Goal: Task Accomplishment & Management: Use online tool/utility

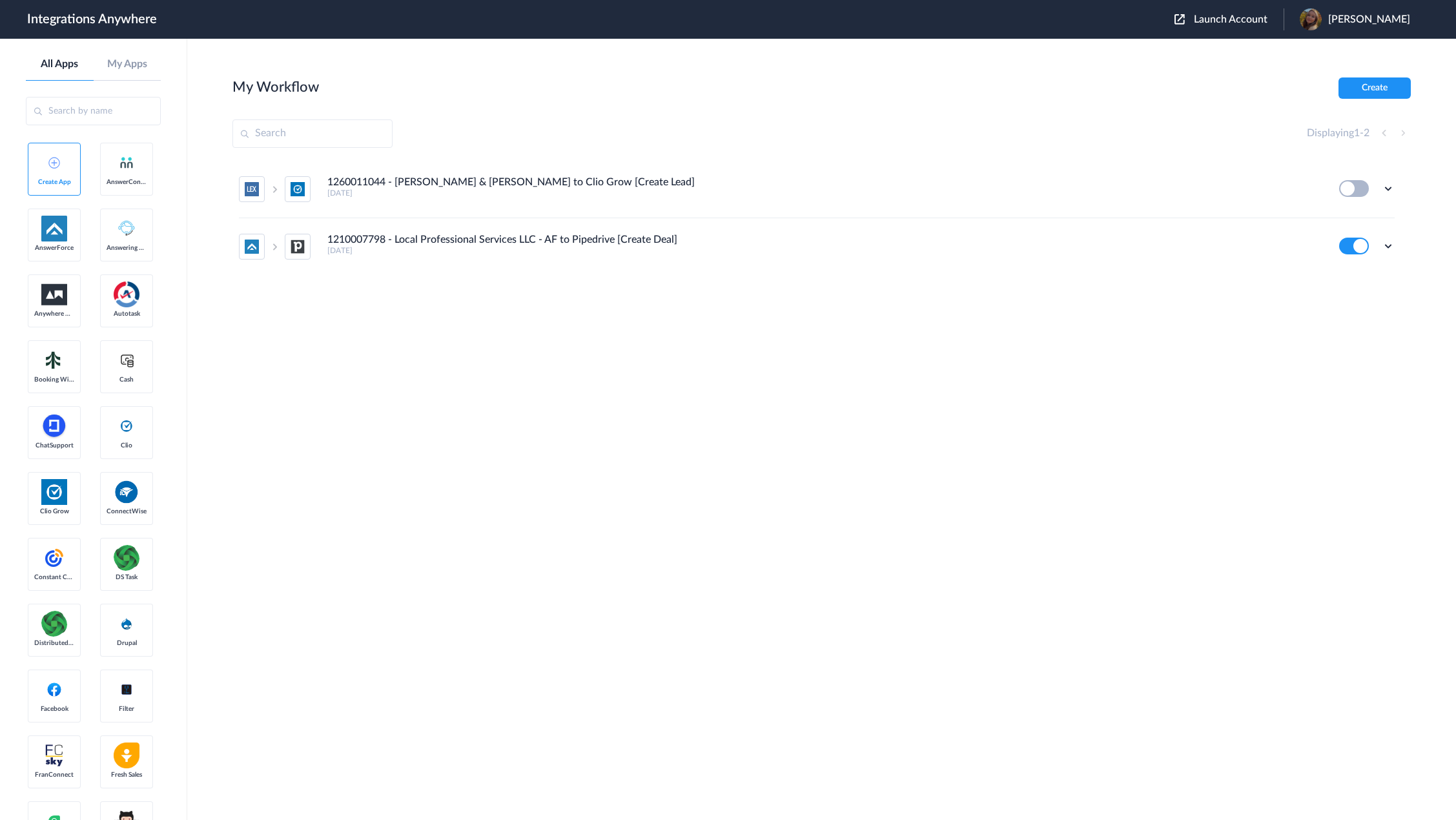
click at [1242, 22] on span "Launch Account" at bounding box center [1231, 19] width 74 height 10
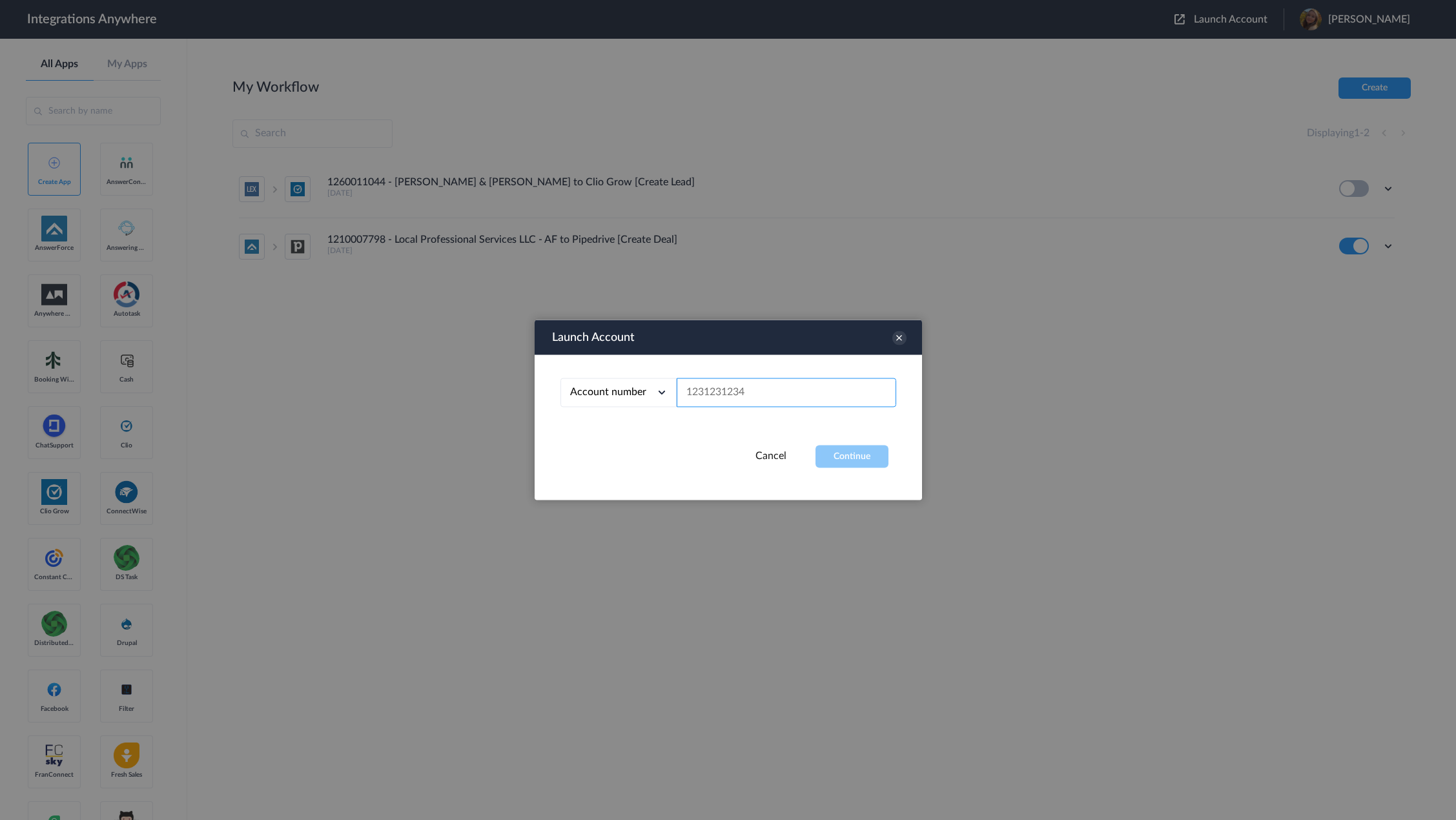
click at [740, 386] on input "text" at bounding box center [786, 393] width 219 height 29
paste input "1260011044"
type input "1260011044"
click at [857, 449] on button "Continue" at bounding box center [852, 456] width 73 height 22
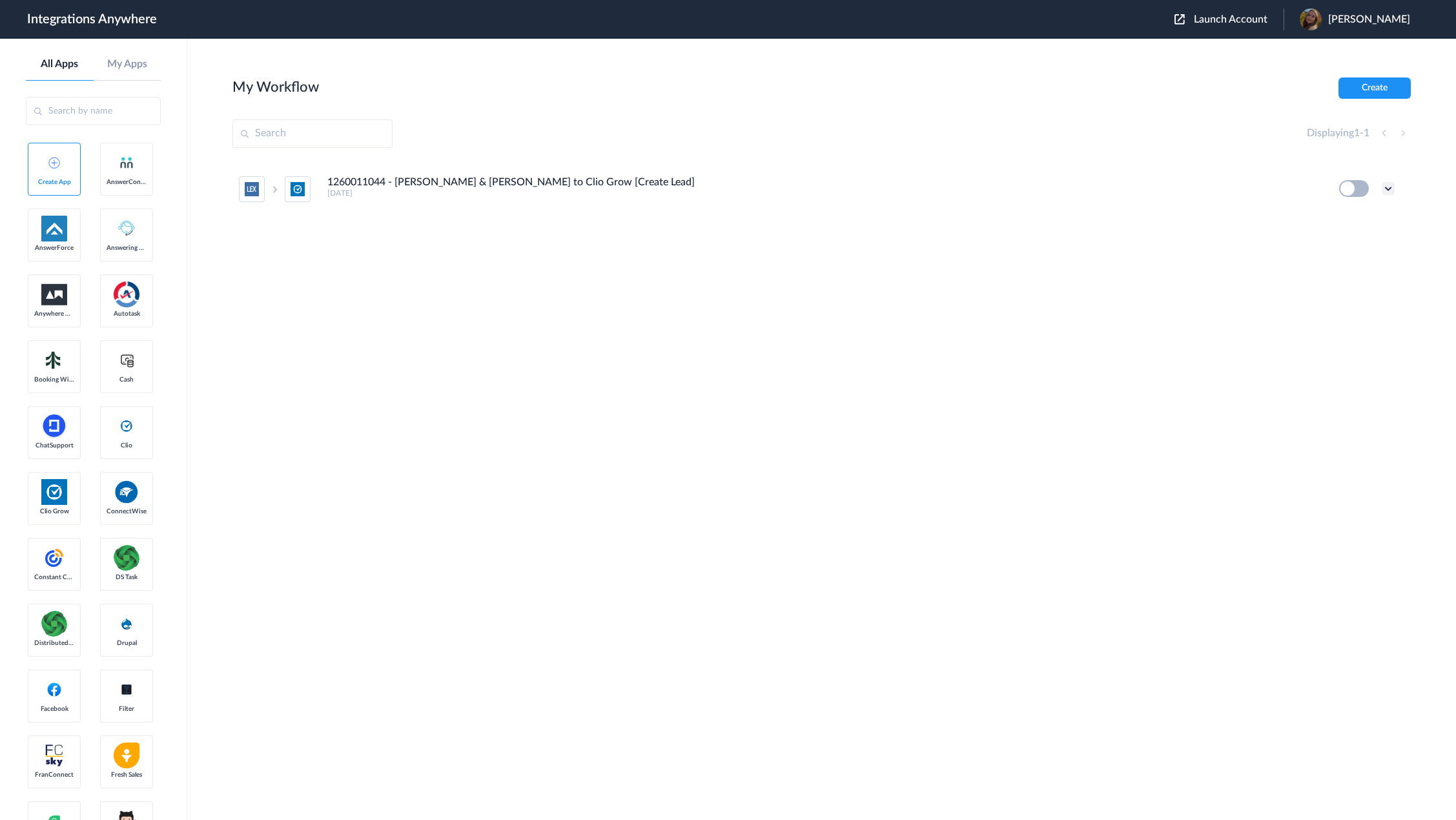
click at [1389, 186] on icon at bounding box center [1388, 188] width 13 height 13
click at [1369, 215] on li "Edit" at bounding box center [1352, 218] width 84 height 24
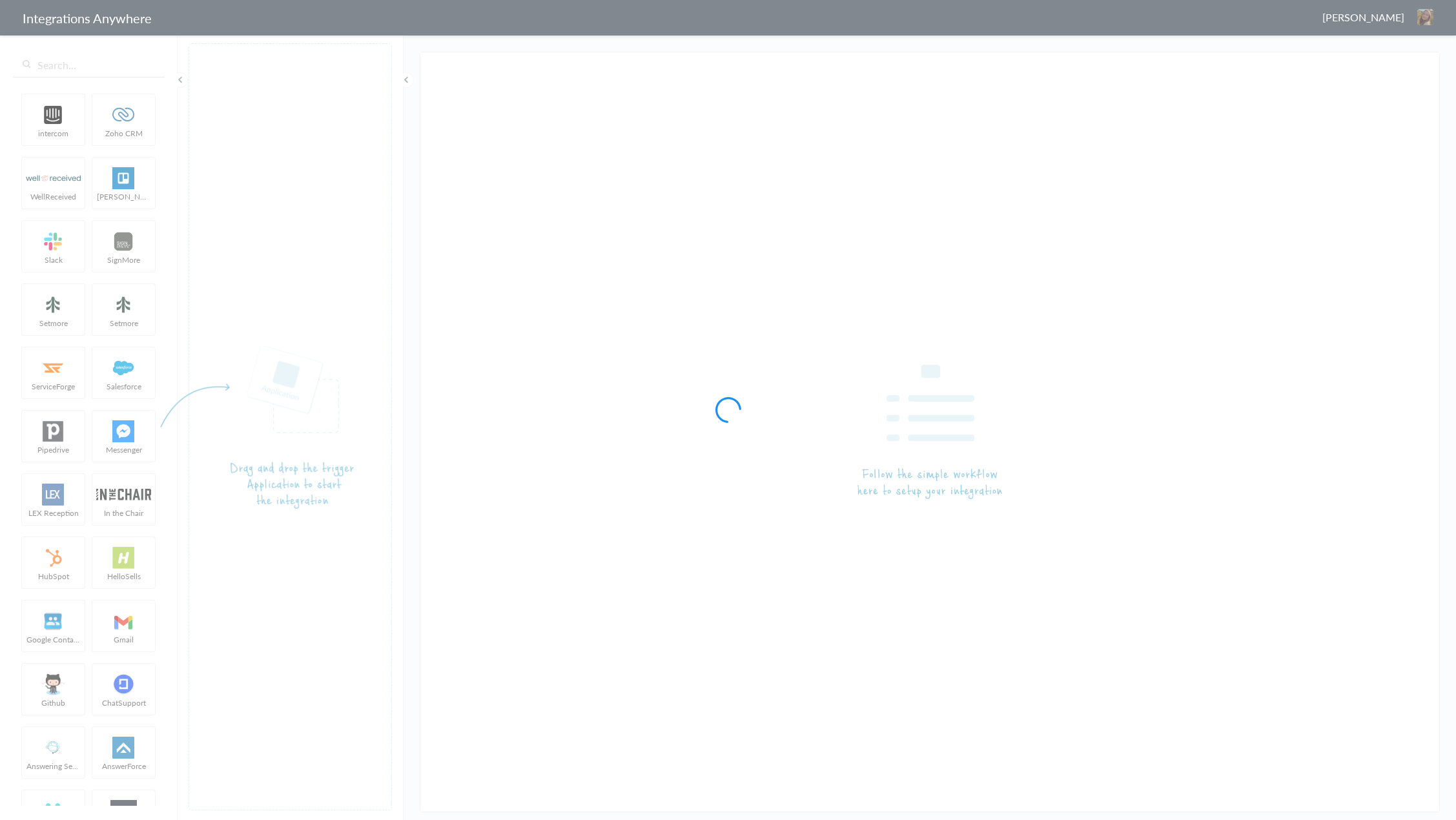
type input "1260011044 - [PERSON_NAME] & [PERSON_NAME] to Clio Grow [Create Lead]"
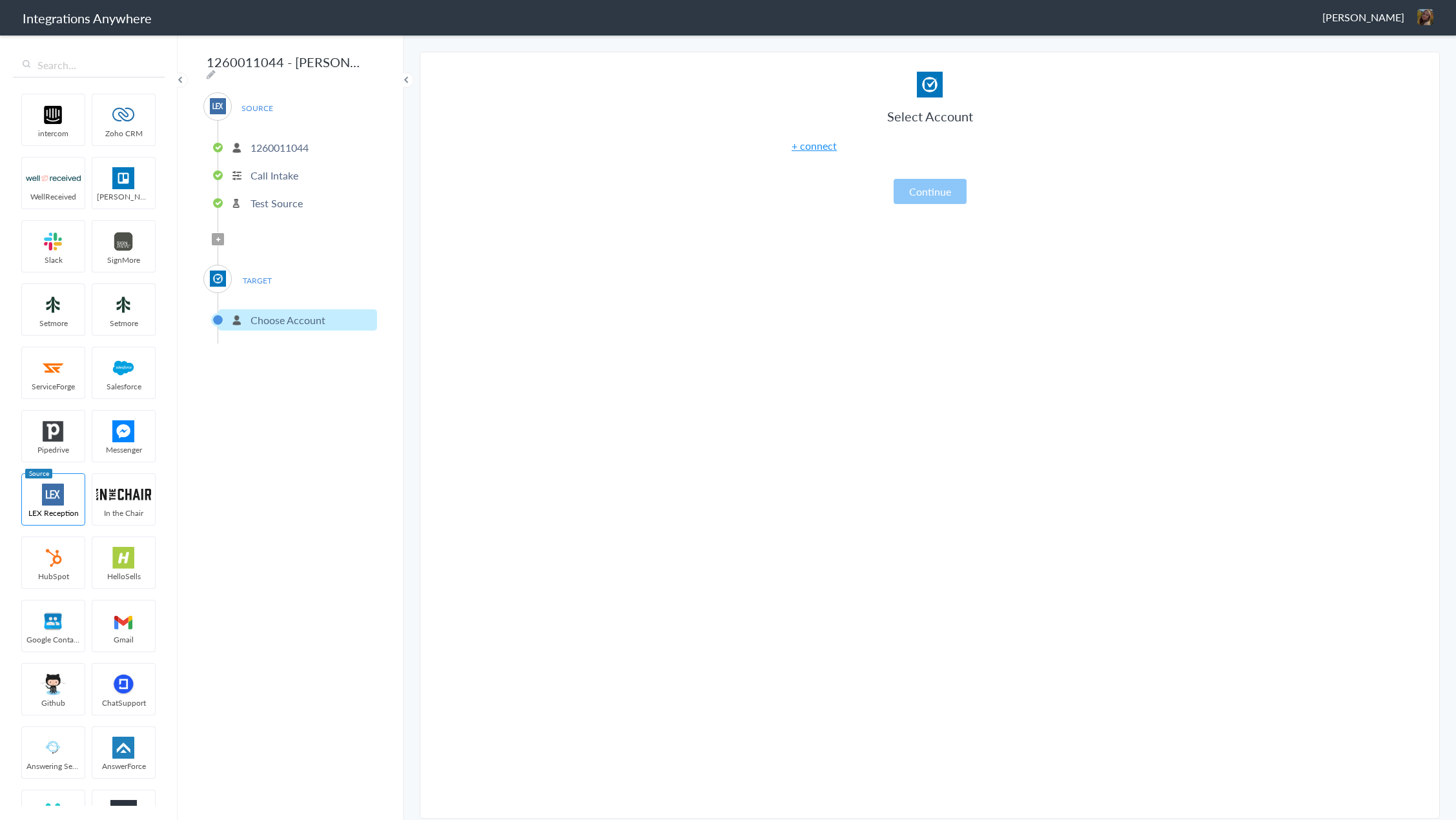
click at [276, 170] on p "Call Intake" at bounding box center [274, 175] width 48 height 15
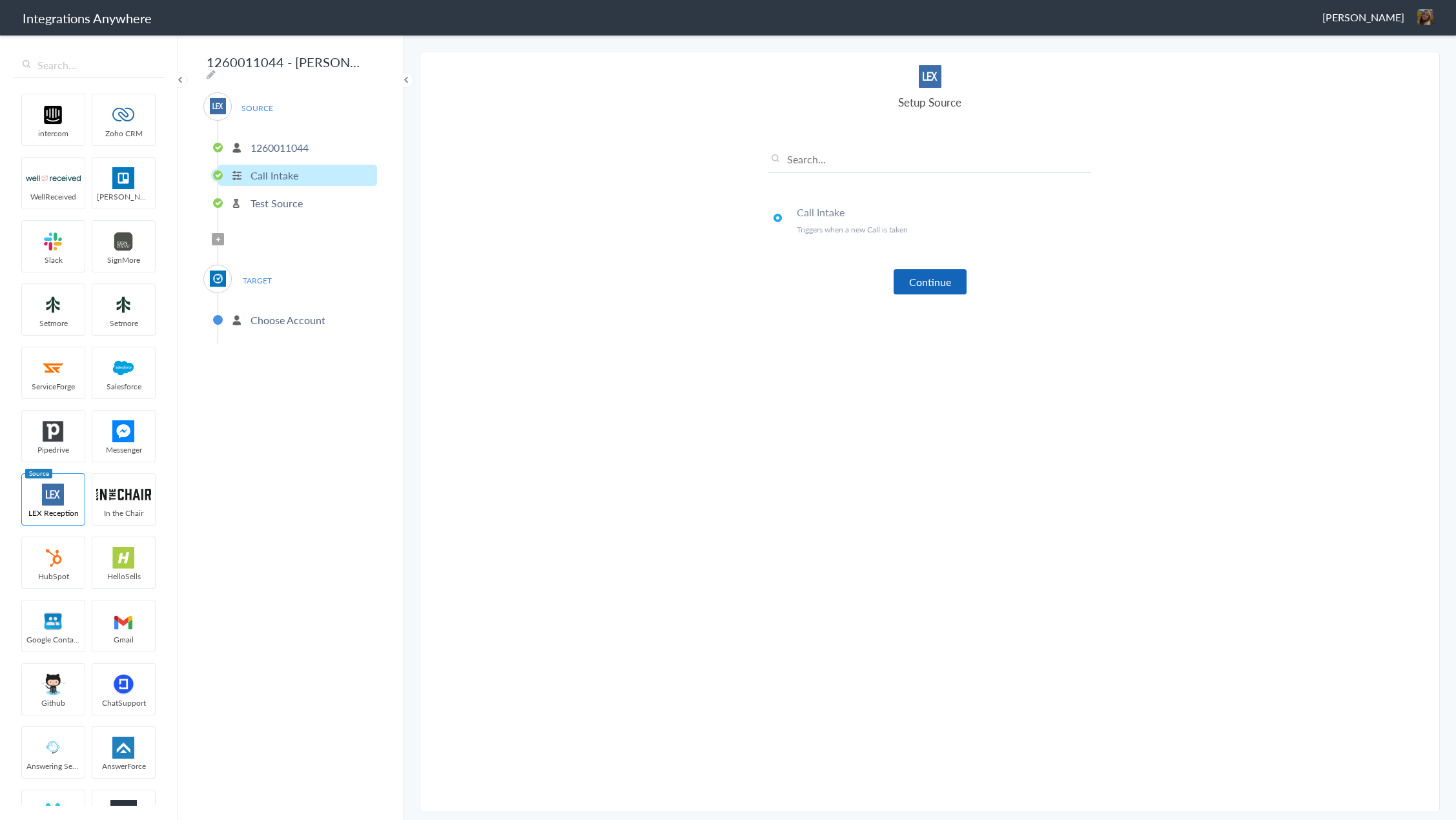
click at [922, 293] on button "Continue" at bounding box center [930, 282] width 73 height 26
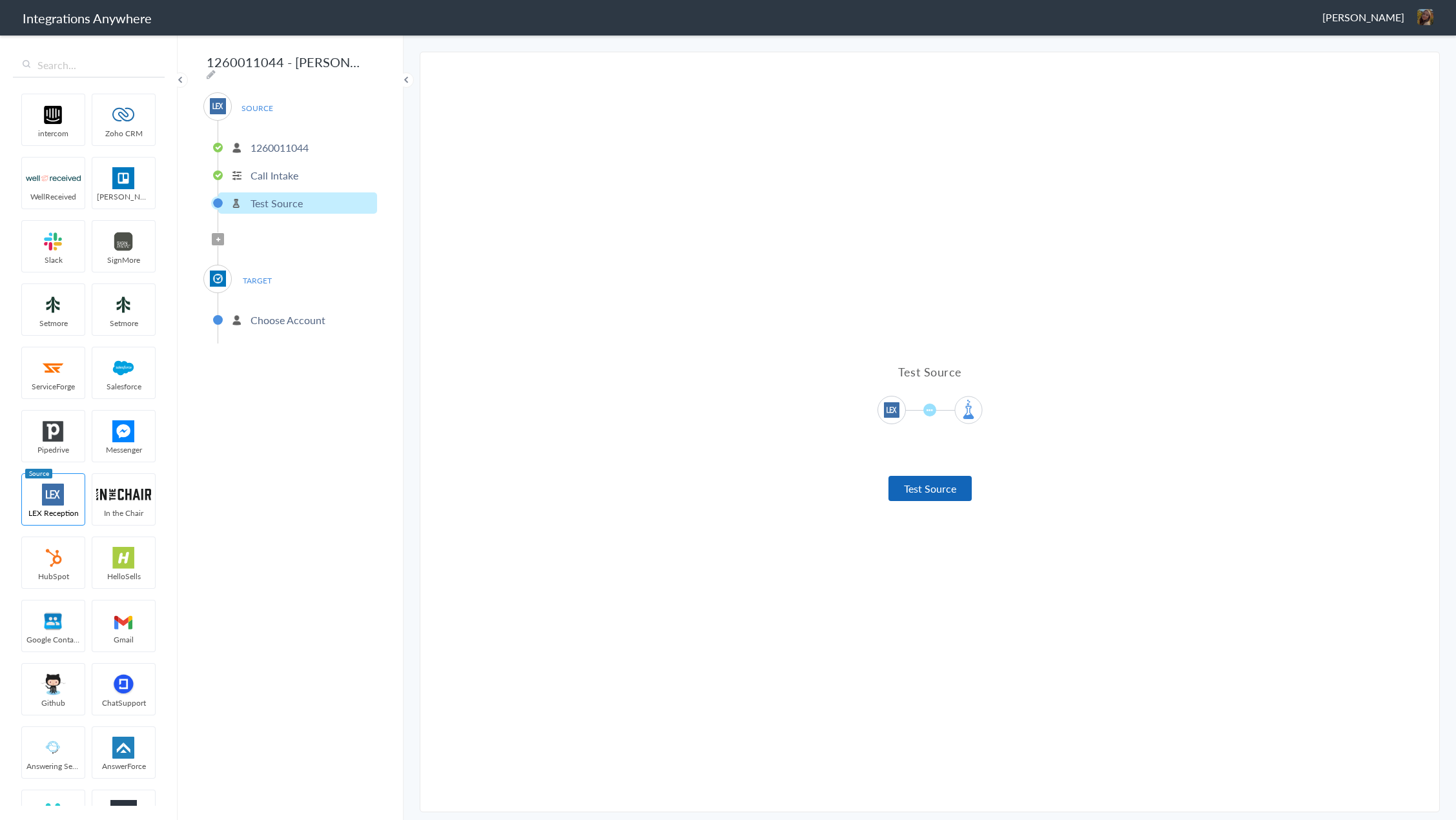
click at [943, 489] on button "Test Source" at bounding box center [930, 488] width 84 height 26
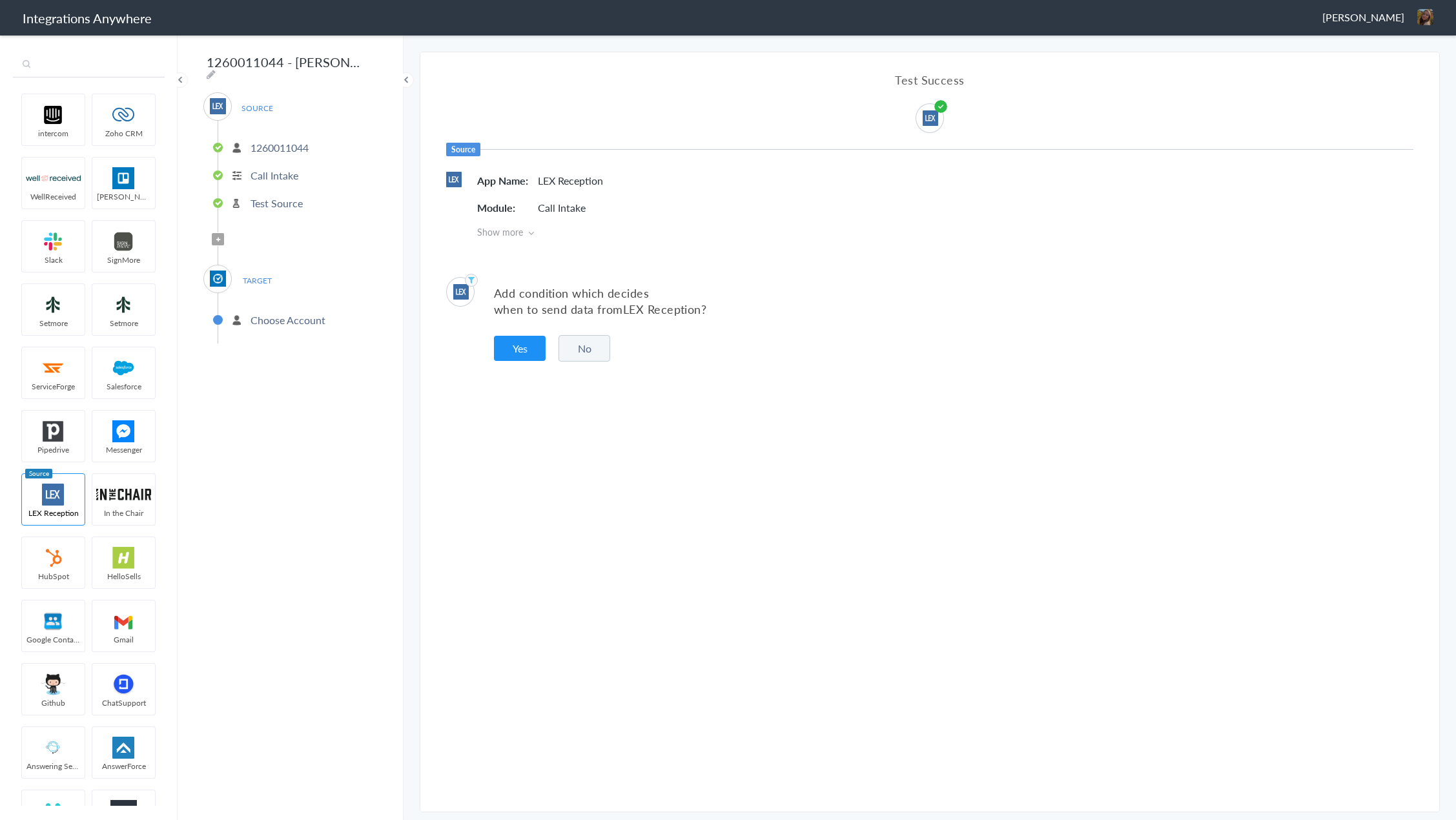
click at [91, 67] on input "text" at bounding box center [89, 65] width 152 height 25
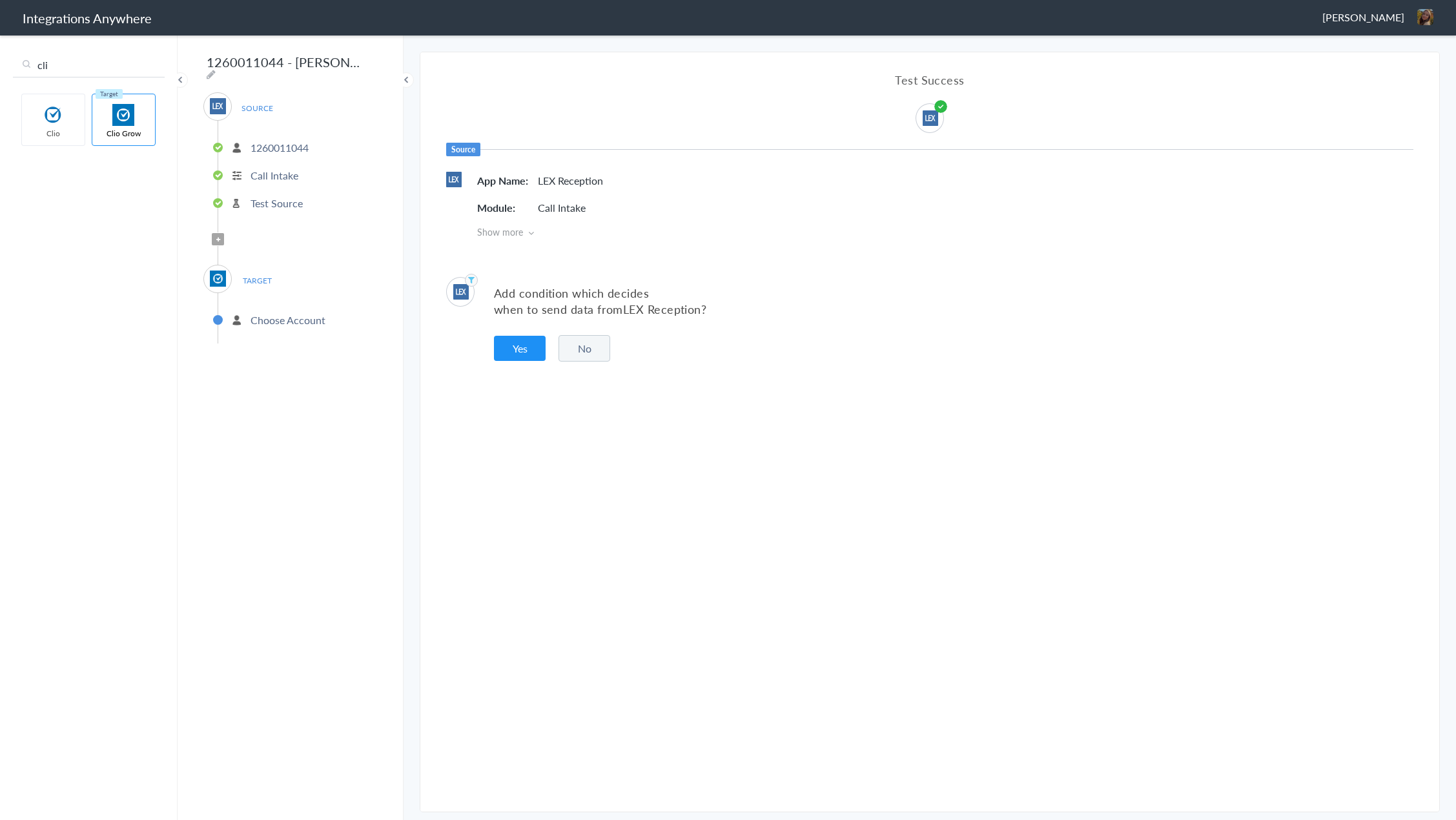
type input "cli"
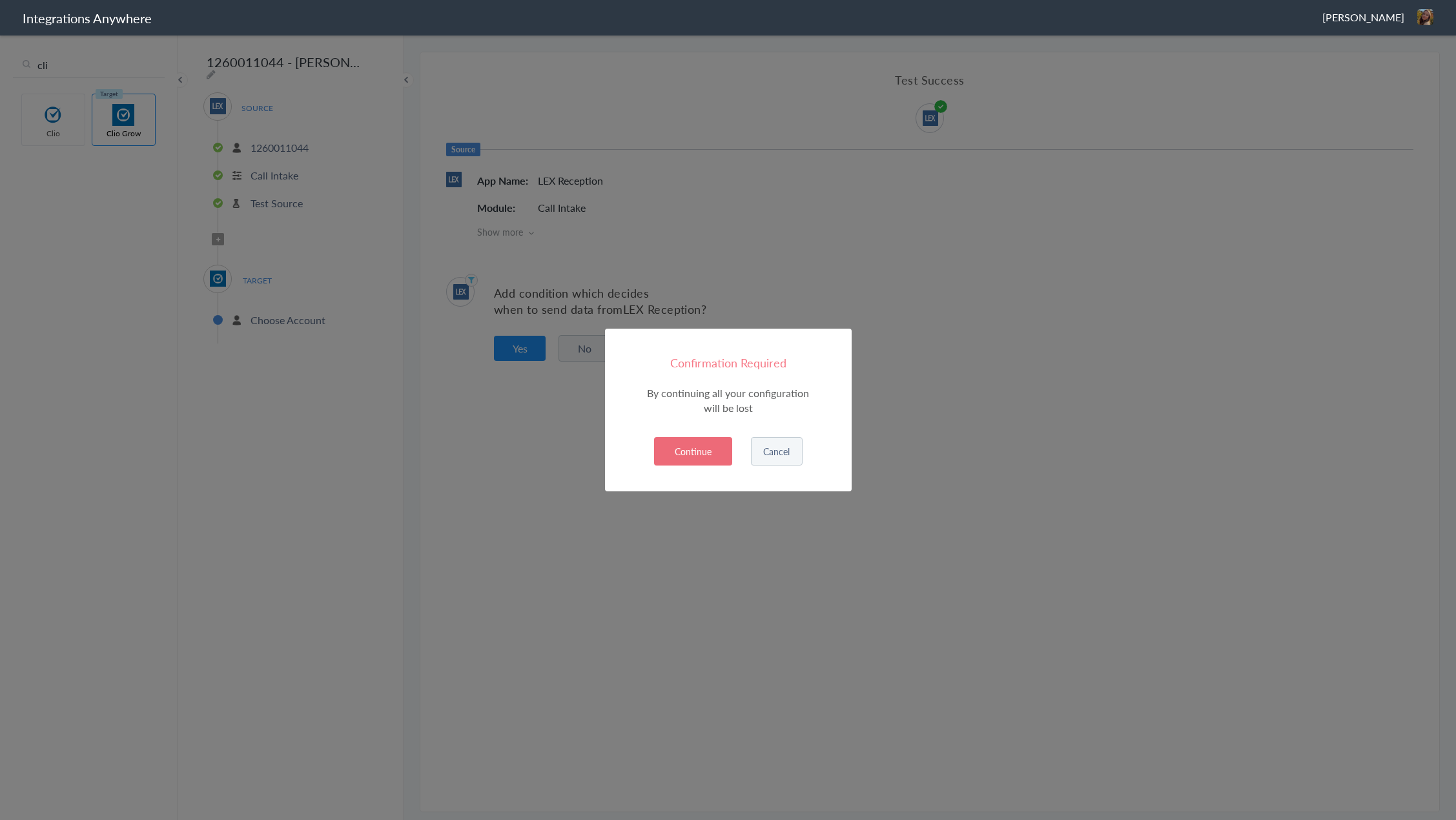
click at [778, 452] on button "Cancel" at bounding box center [777, 451] width 52 height 29
click at [698, 454] on button "Continue" at bounding box center [693, 451] width 78 height 29
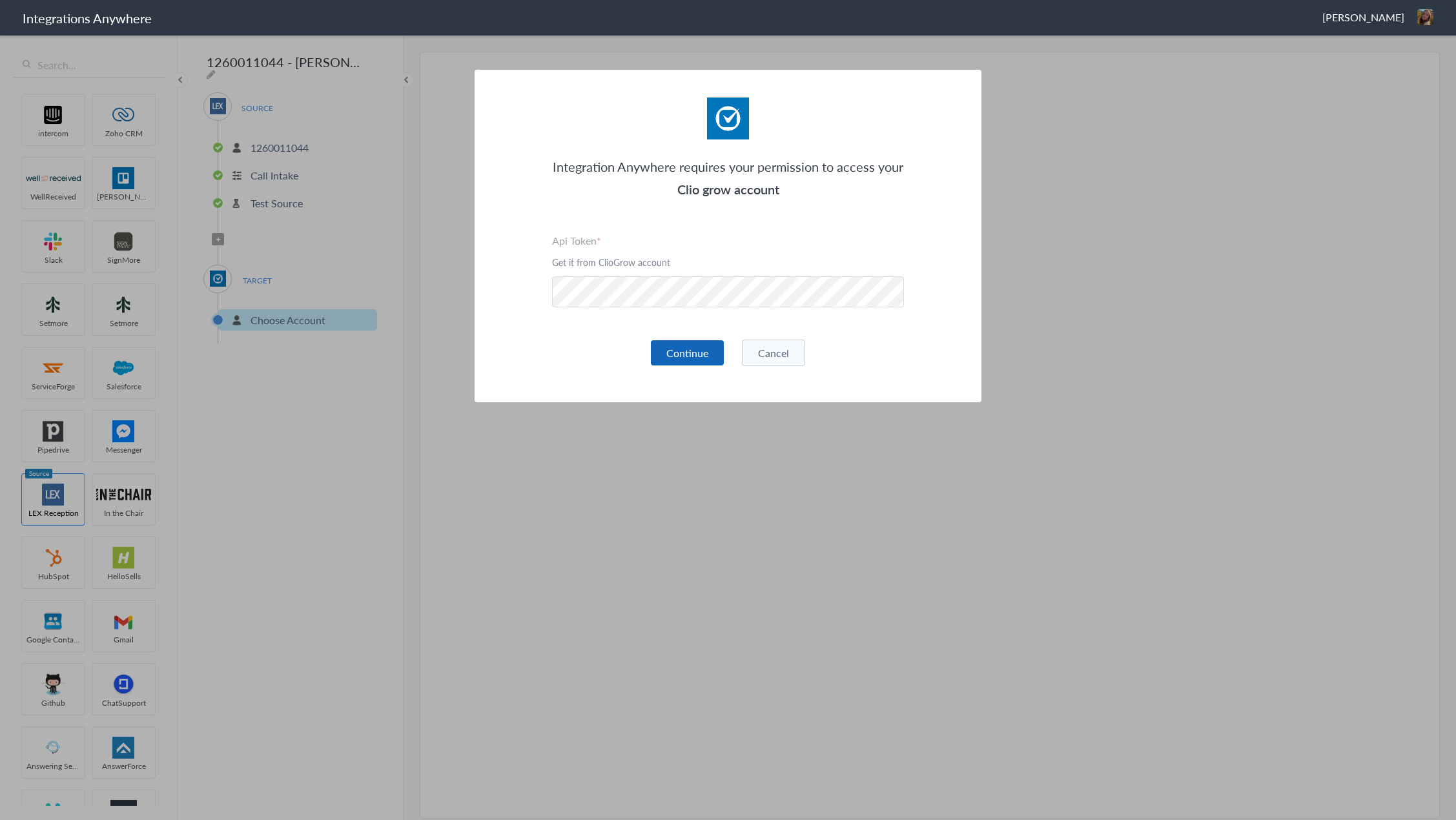
click at [707, 354] on button "Continue" at bounding box center [687, 352] width 73 height 26
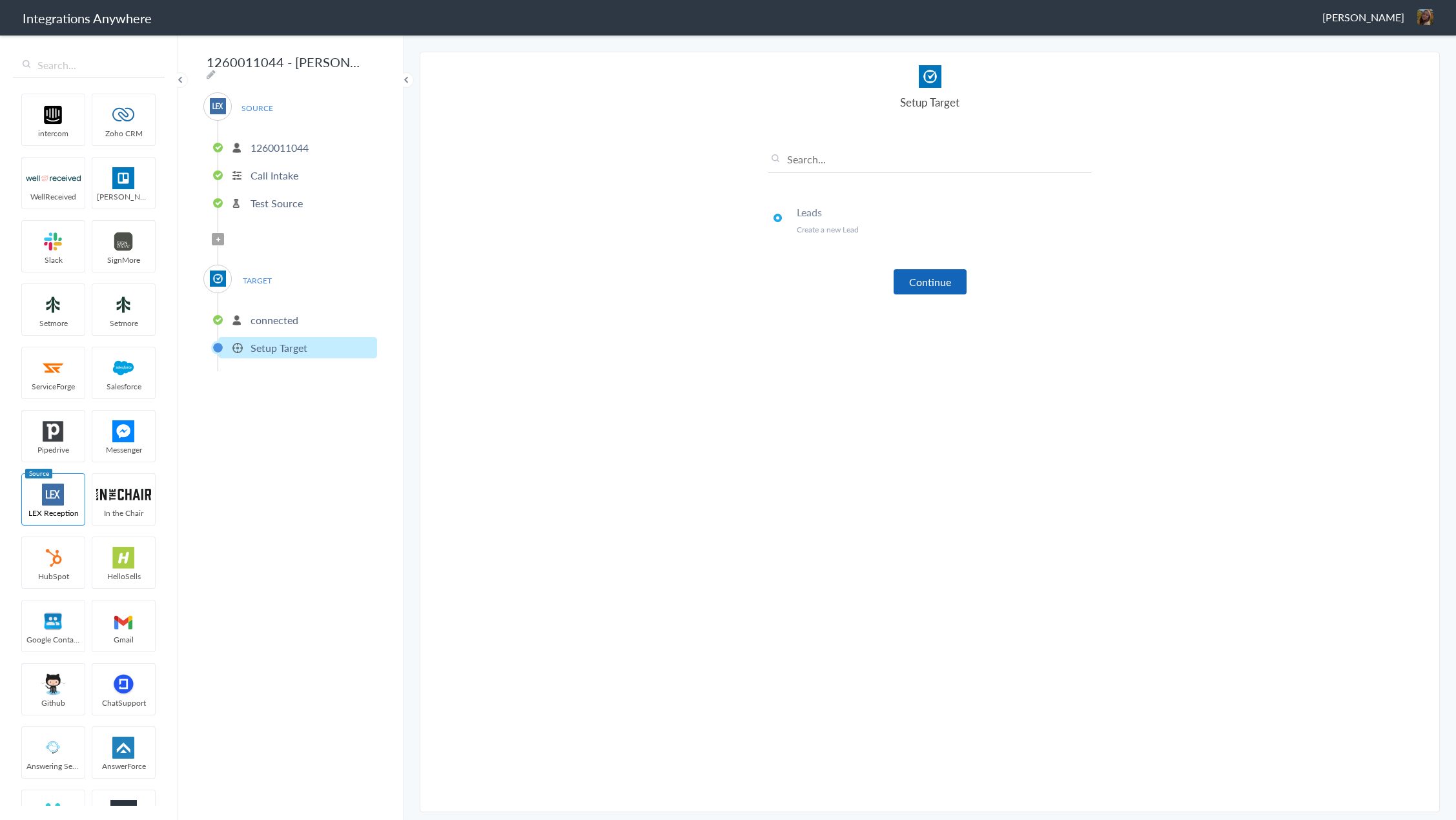
click at [930, 282] on button "Continue" at bounding box center [930, 282] width 73 height 26
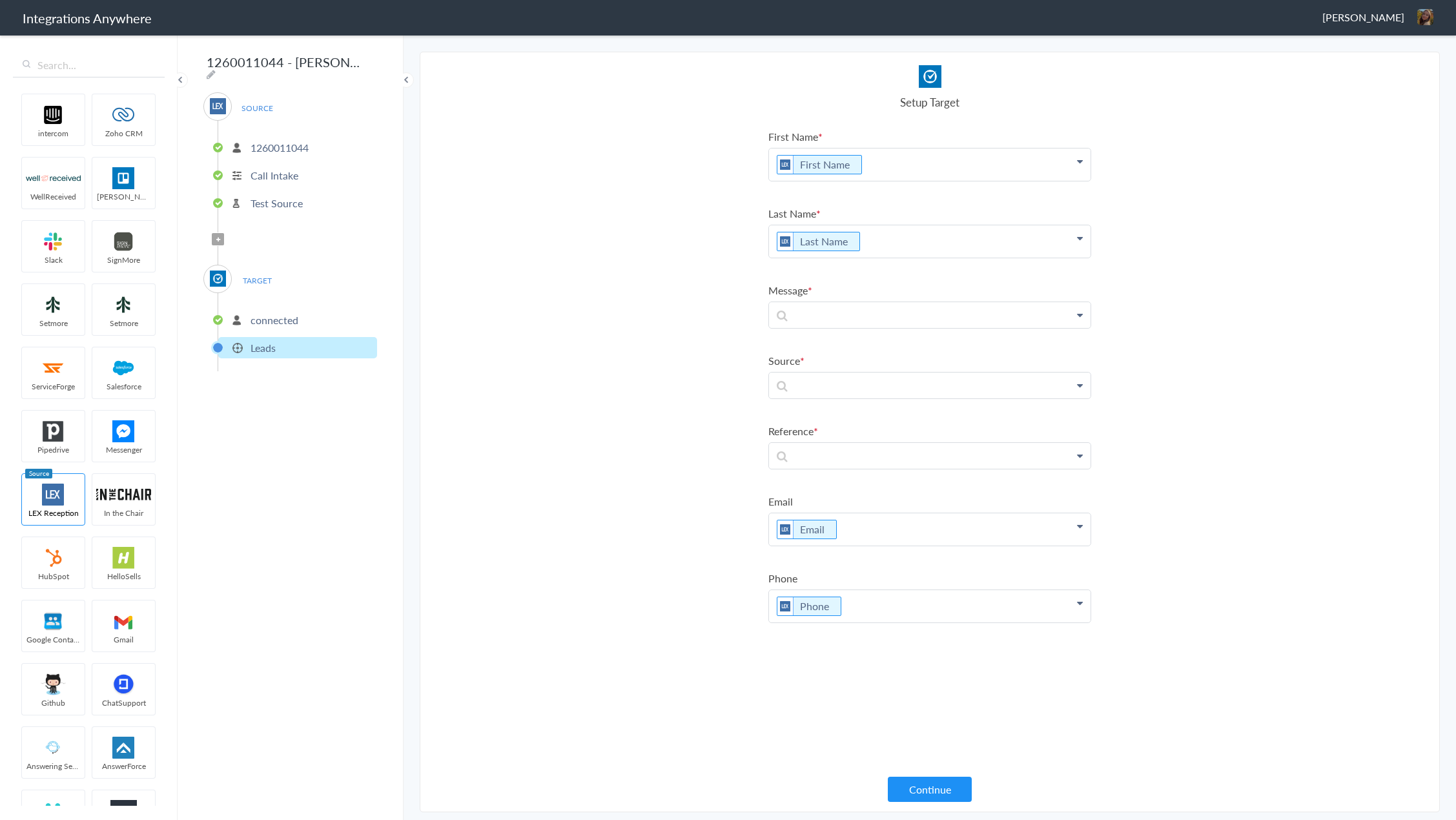
click at [283, 168] on p "Call Intake" at bounding box center [274, 175] width 48 height 15
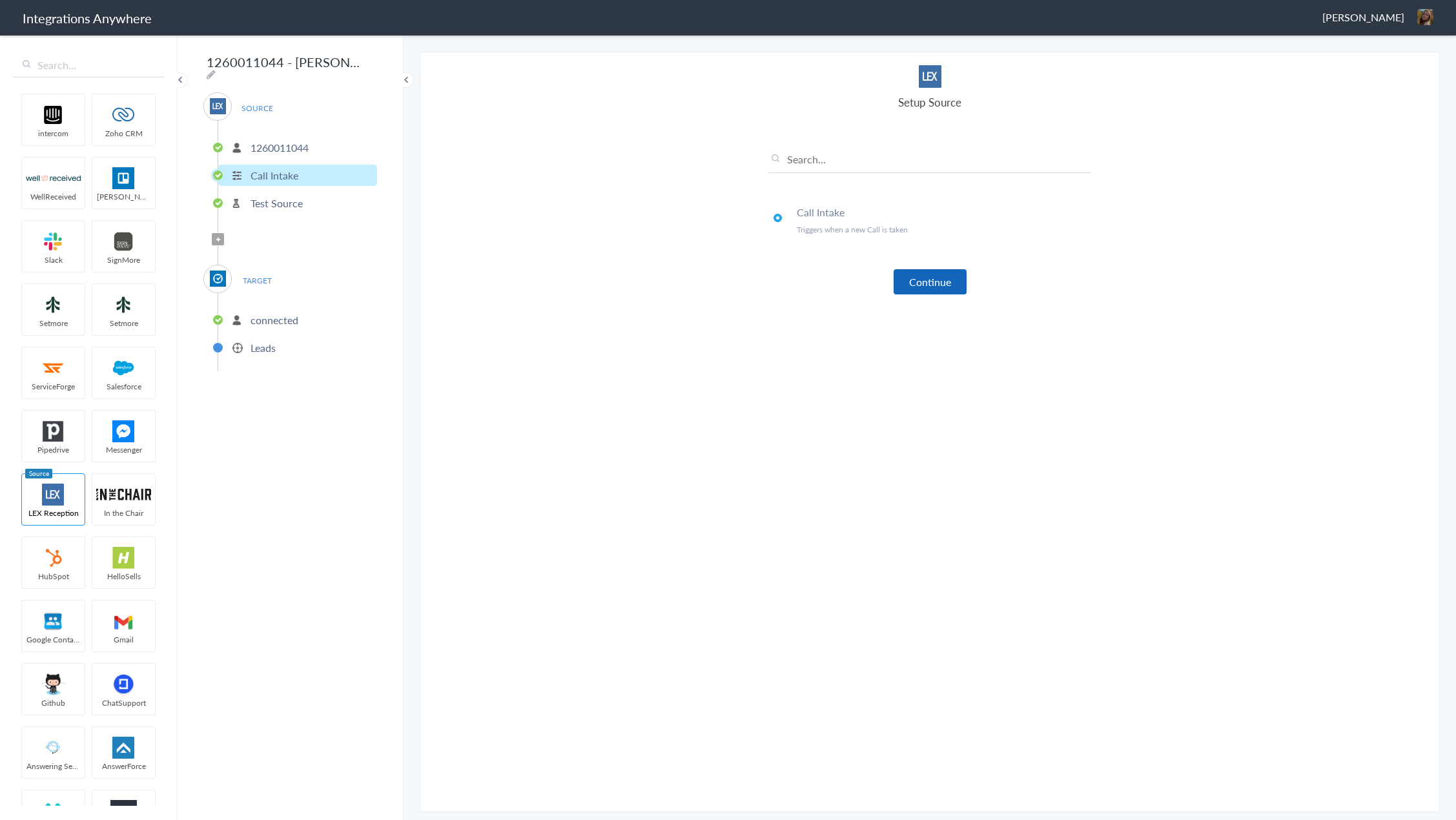
click at [936, 278] on button "Continue" at bounding box center [930, 282] width 73 height 26
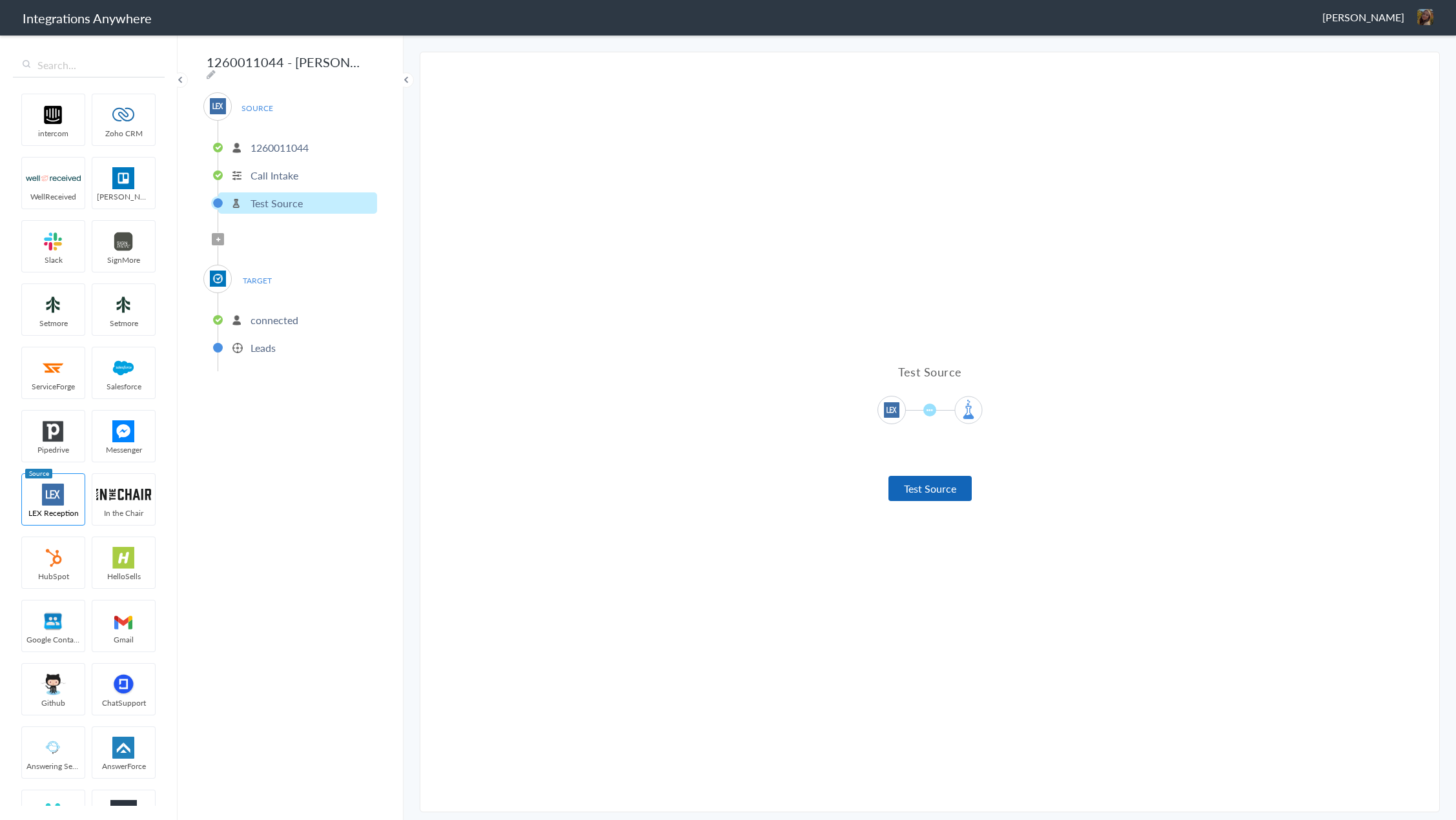
click at [947, 491] on button "Test Source" at bounding box center [930, 488] width 84 height 26
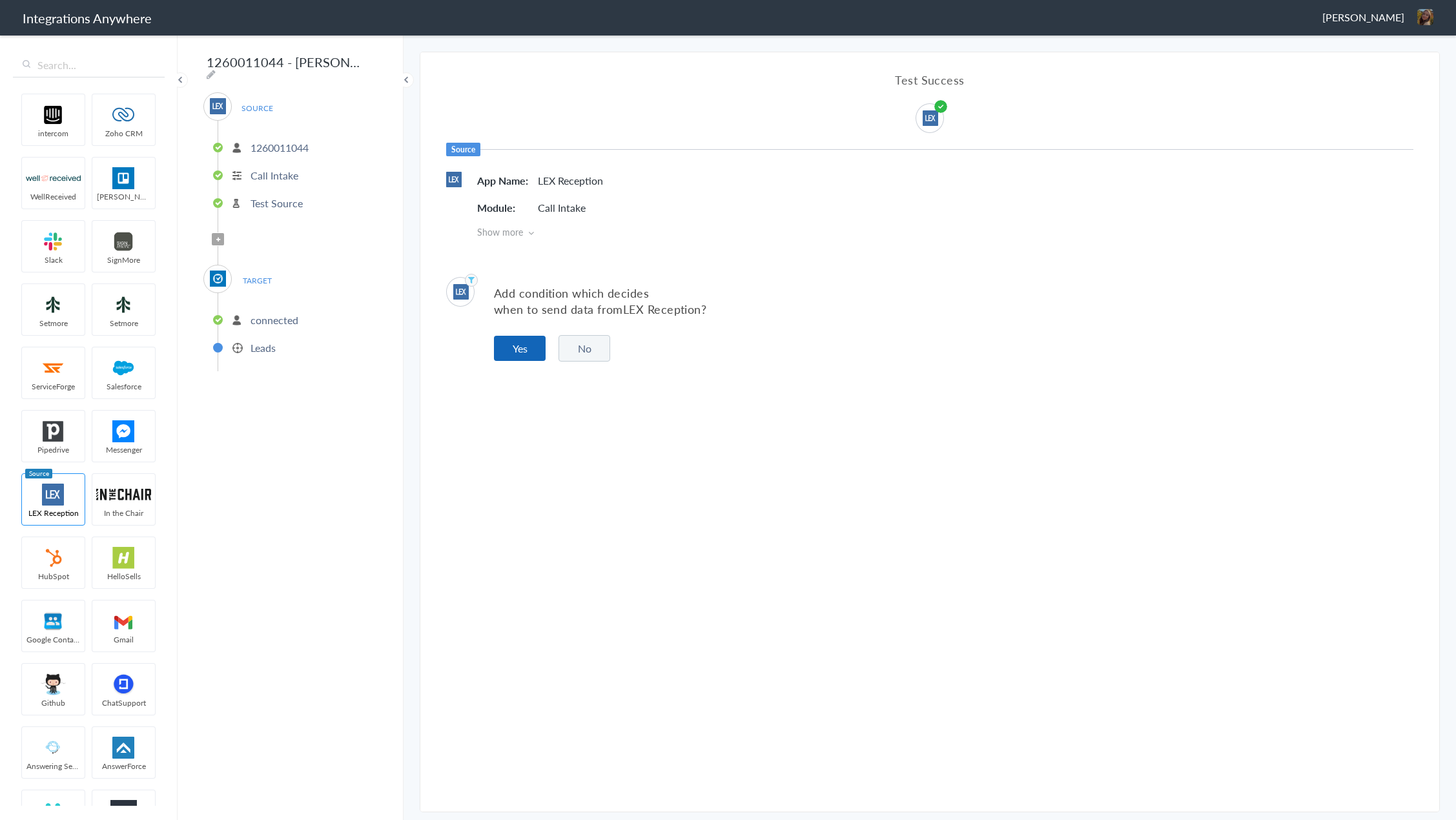
click at [521, 347] on button "Yes" at bounding box center [520, 348] width 52 height 26
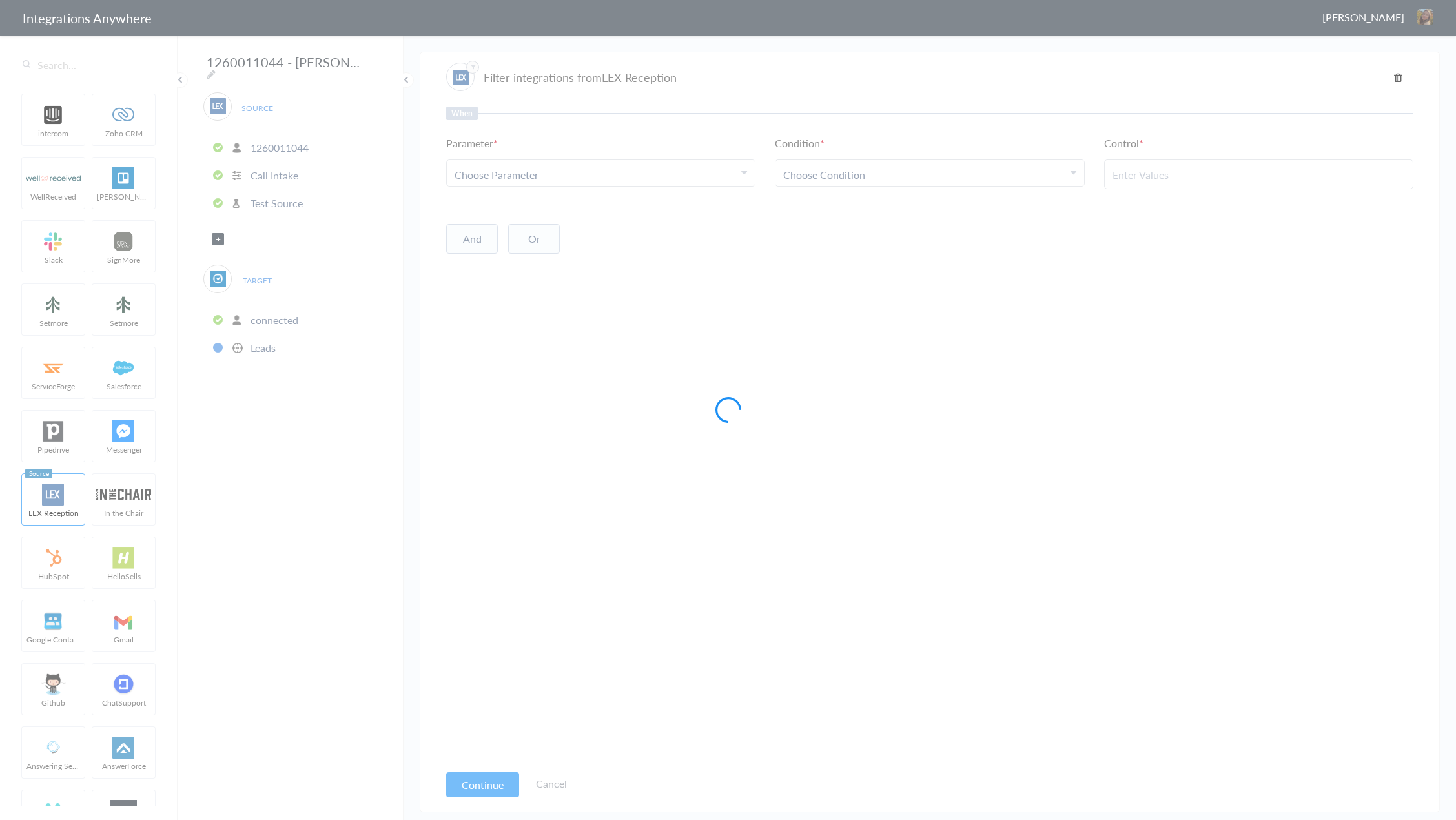
click at [570, 167] on div at bounding box center [728, 410] width 1456 height 820
click at [585, 177] on div at bounding box center [728, 410] width 1456 height 820
click at [585, 0] on body "Integrations Anywhere Savannah Dyer Logout Dashboard intercom Zoho CRM WellRece…" at bounding box center [728, 0] width 1456 height 0
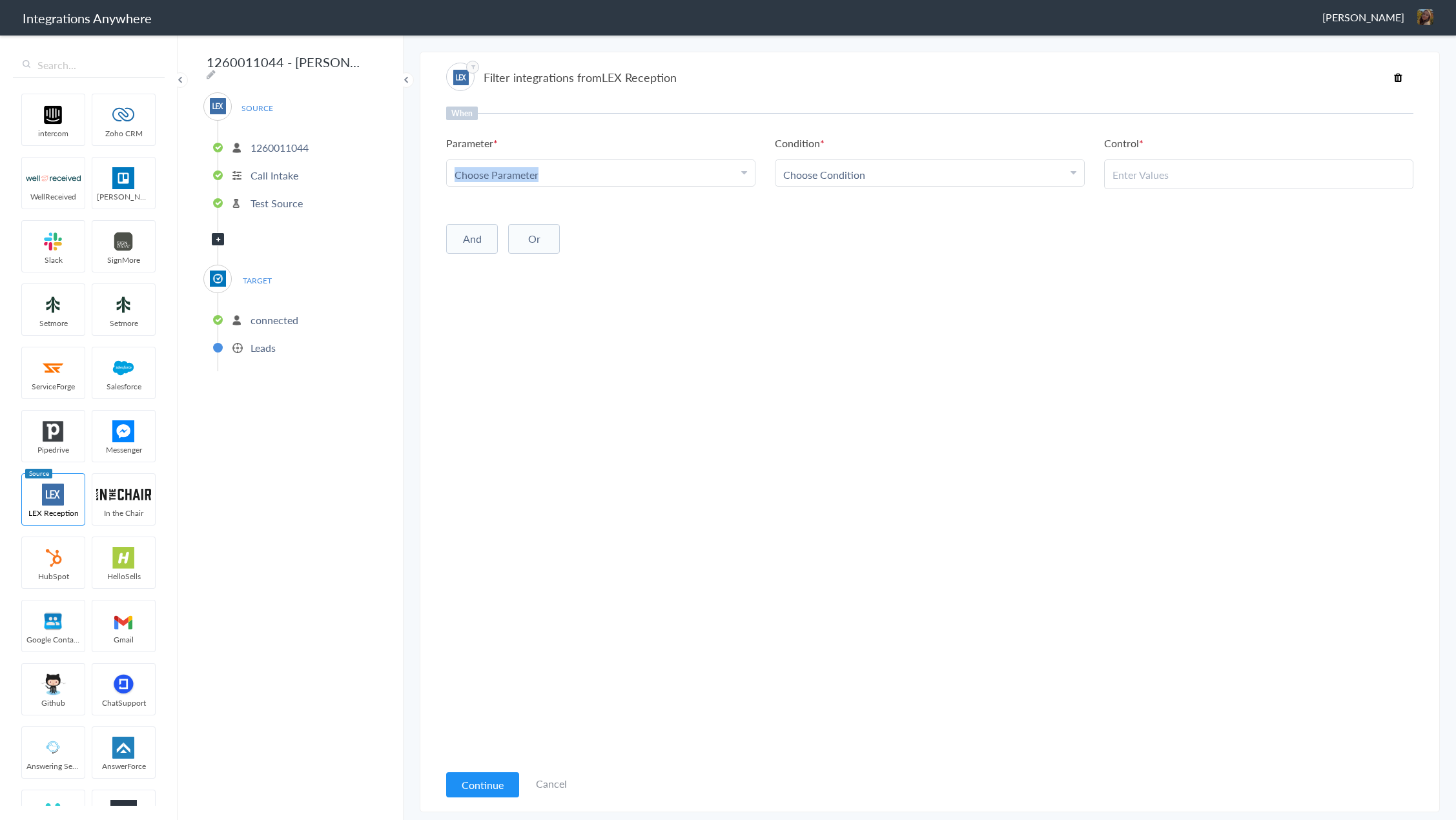
click at [585, 177] on div "Choose Parameter" at bounding box center [601, 174] width 293 height 15
click at [538, 173] on div "Choose Parameter" at bounding box center [601, 174] width 293 height 15
click at [516, 202] on input "text" at bounding box center [601, 210] width 308 height 28
type input "int"
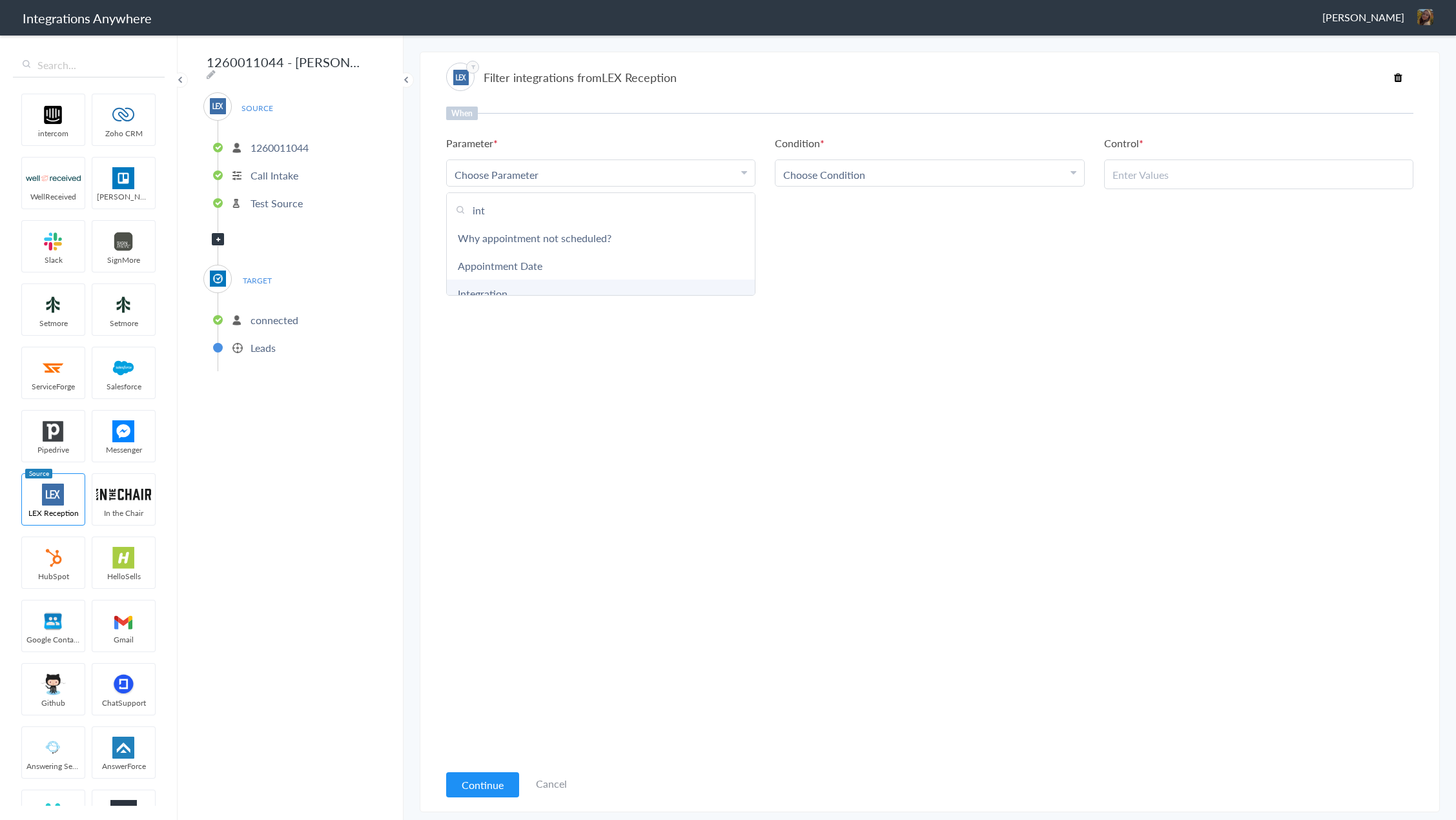
click at [495, 289] on link "Integration" at bounding box center [601, 293] width 308 height 28
click at [894, 163] on link "Choose Condition" at bounding box center [929, 173] width 308 height 26
click at [860, 241] on link "Contains" at bounding box center [929, 238] width 308 height 28
click at [1144, 189] on div "When Parameter Choose Parameter Integration First Name Last Name Email Phone Co…" at bounding box center [929, 434] width 967 height 656
click at [1157, 177] on input "text" at bounding box center [1259, 174] width 293 height 15
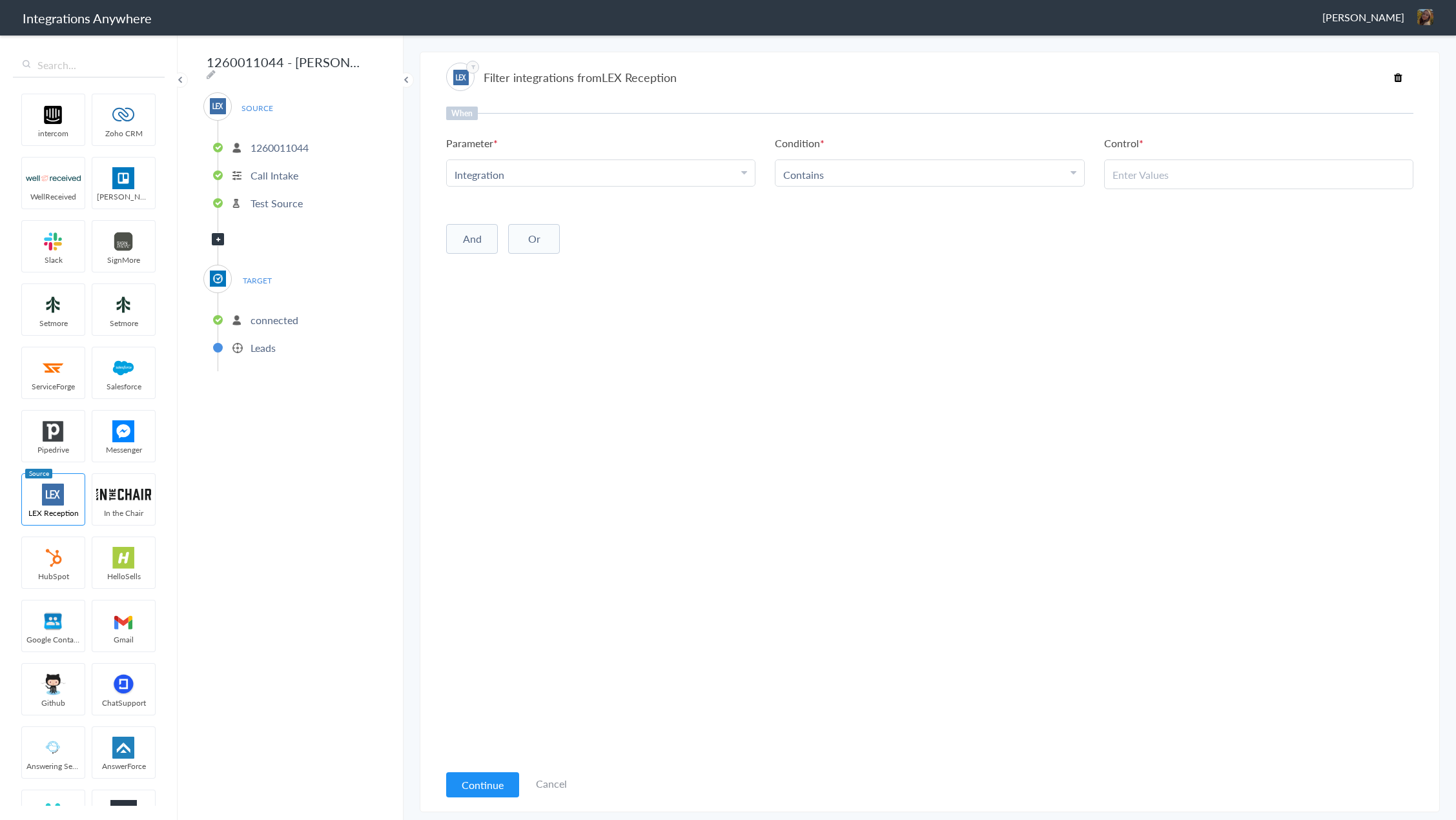
click at [1202, 173] on input "text" at bounding box center [1259, 174] width 293 height 15
paste input "Clio - Lead Created - Yes"
type input "Clio - Lead Created - Yes"
click at [479, 782] on button "Continue" at bounding box center [482, 784] width 73 height 26
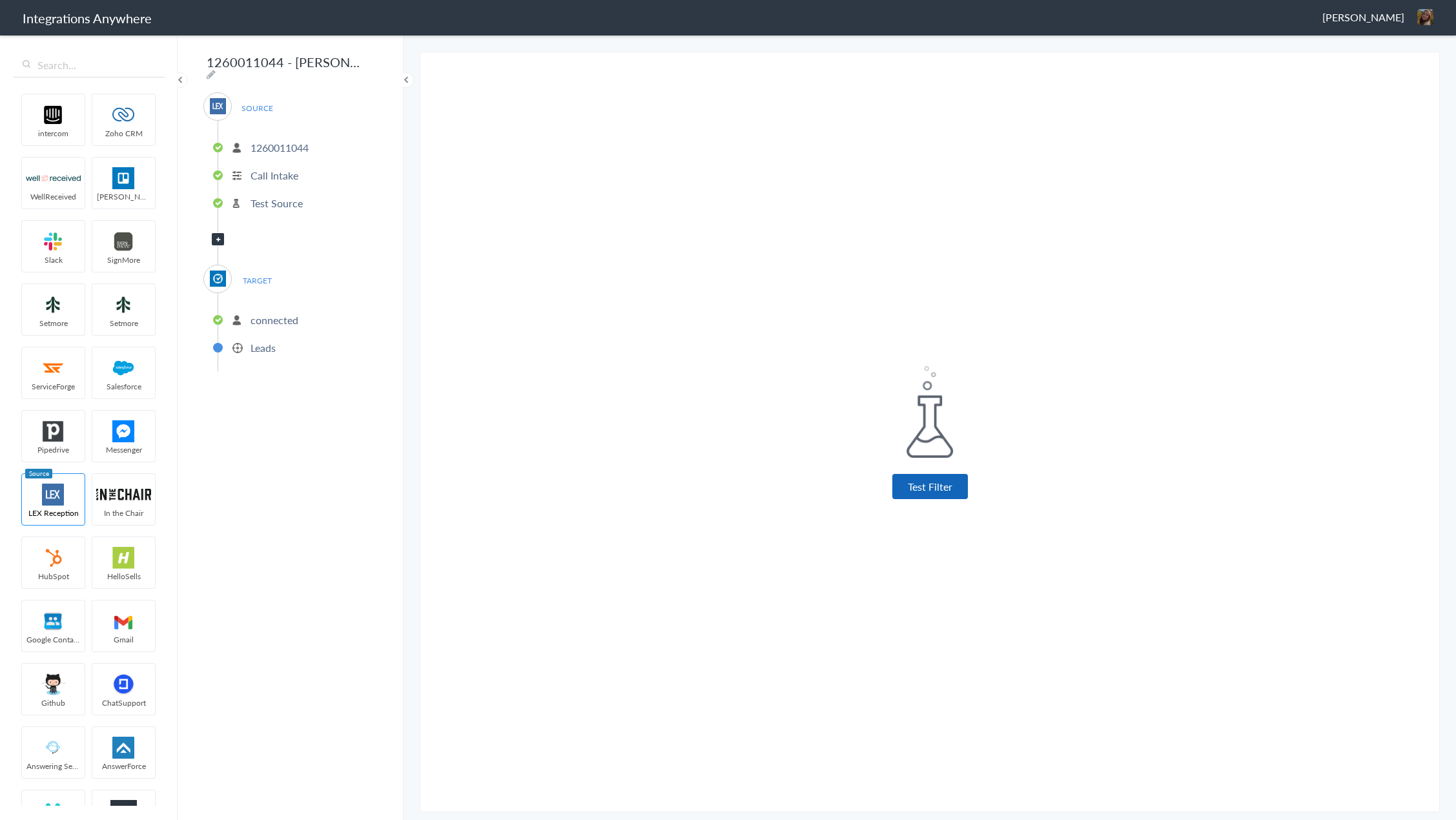
click at [919, 485] on button "Test Filter" at bounding box center [930, 486] width 76 height 26
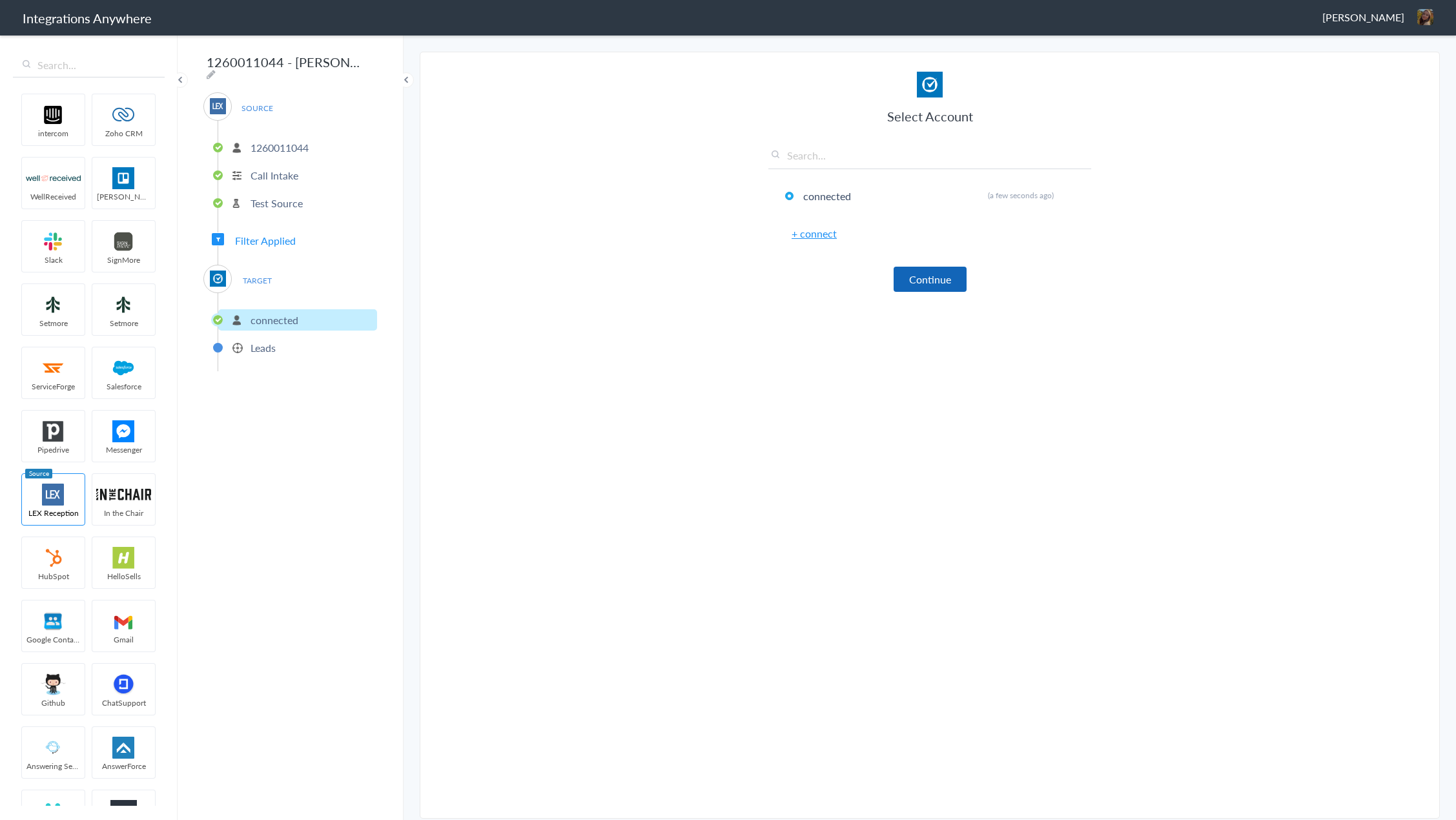
click at [917, 289] on button "Continue" at bounding box center [930, 279] width 73 height 26
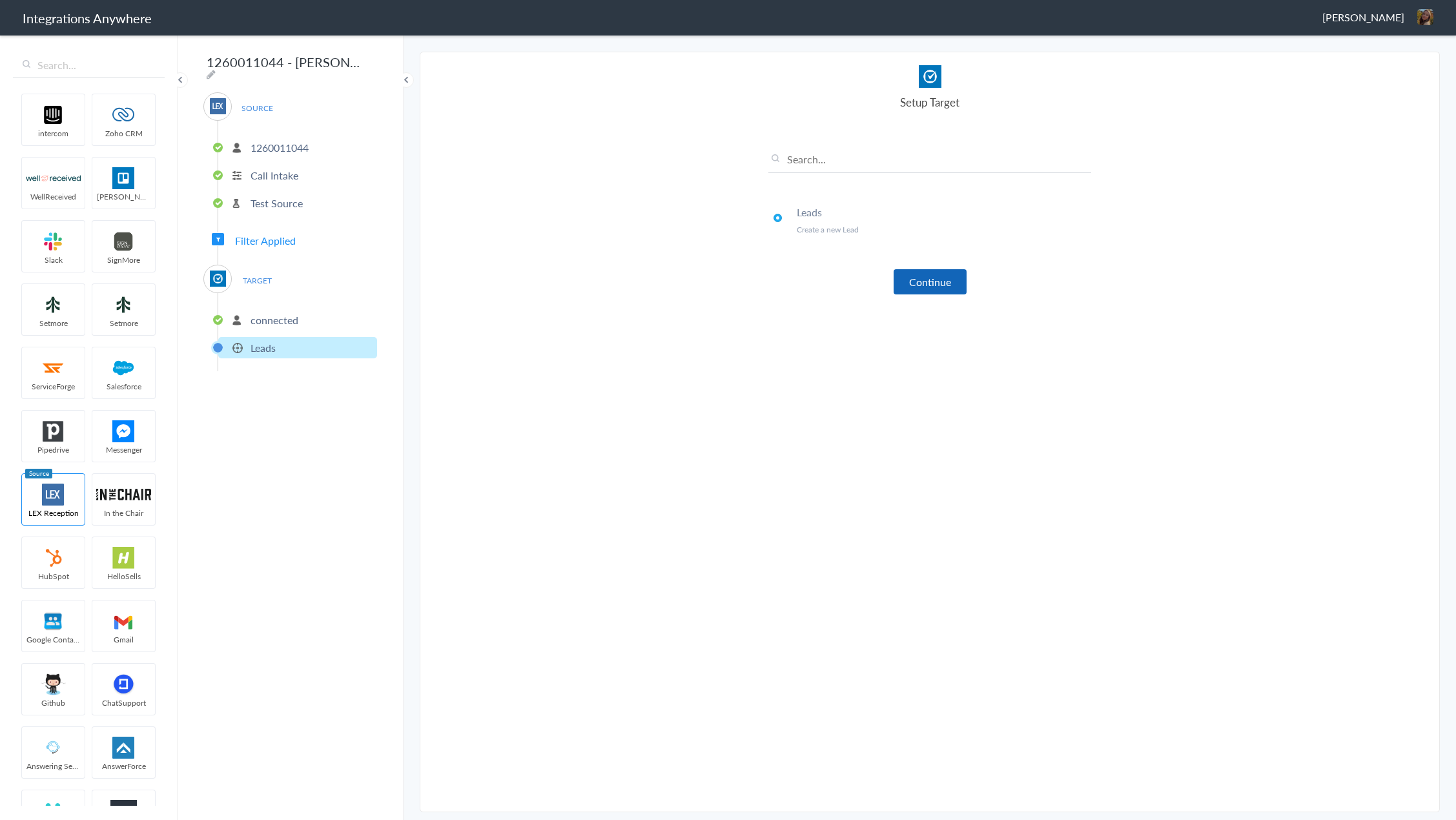
click at [936, 280] on button "Continue" at bounding box center [930, 282] width 73 height 26
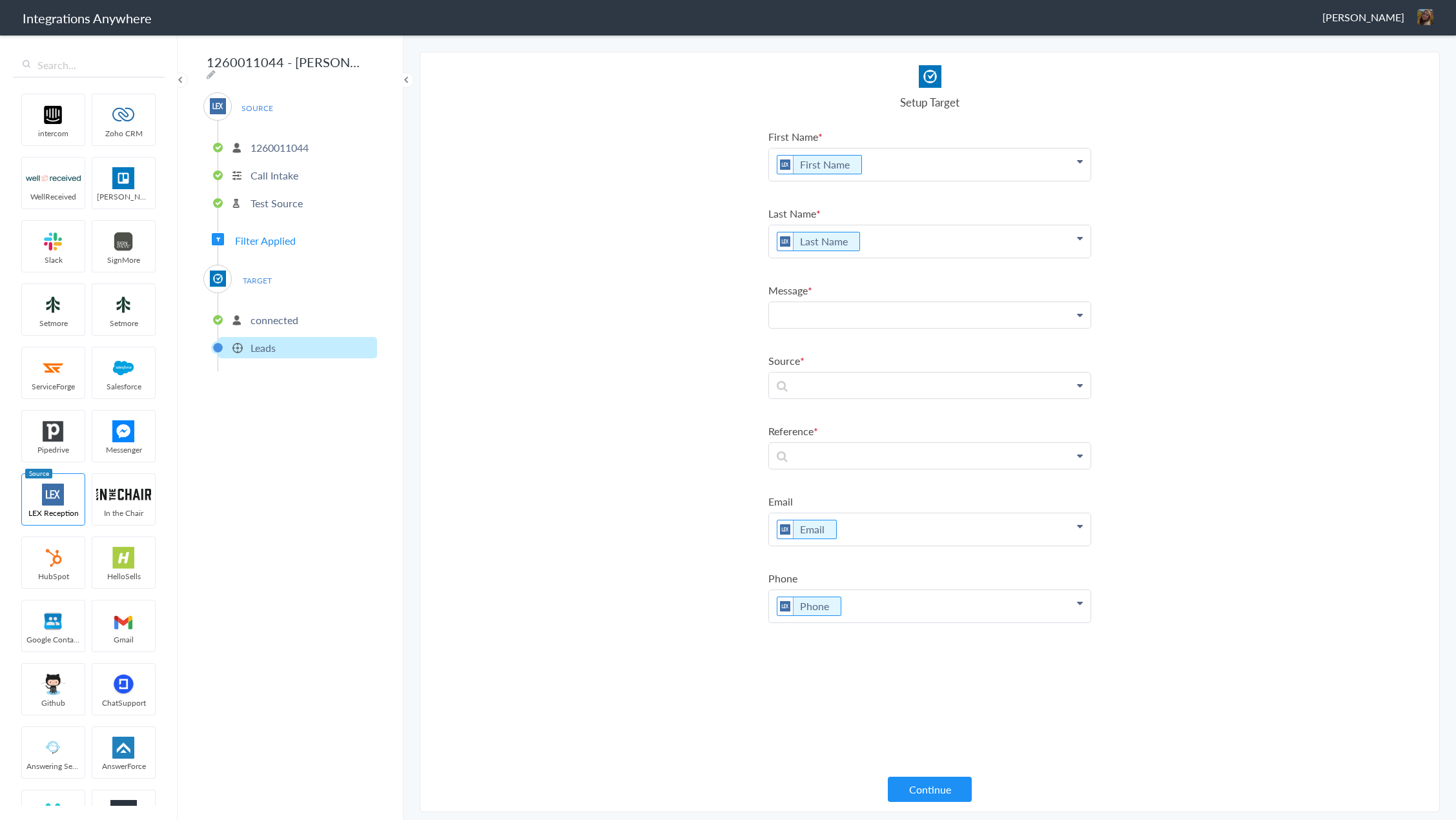
click at [821, 318] on p at bounding box center [929, 314] width 321 height 26
paste p "To enrich screen reader interactions, please activate Accessibility in Grammarl…"
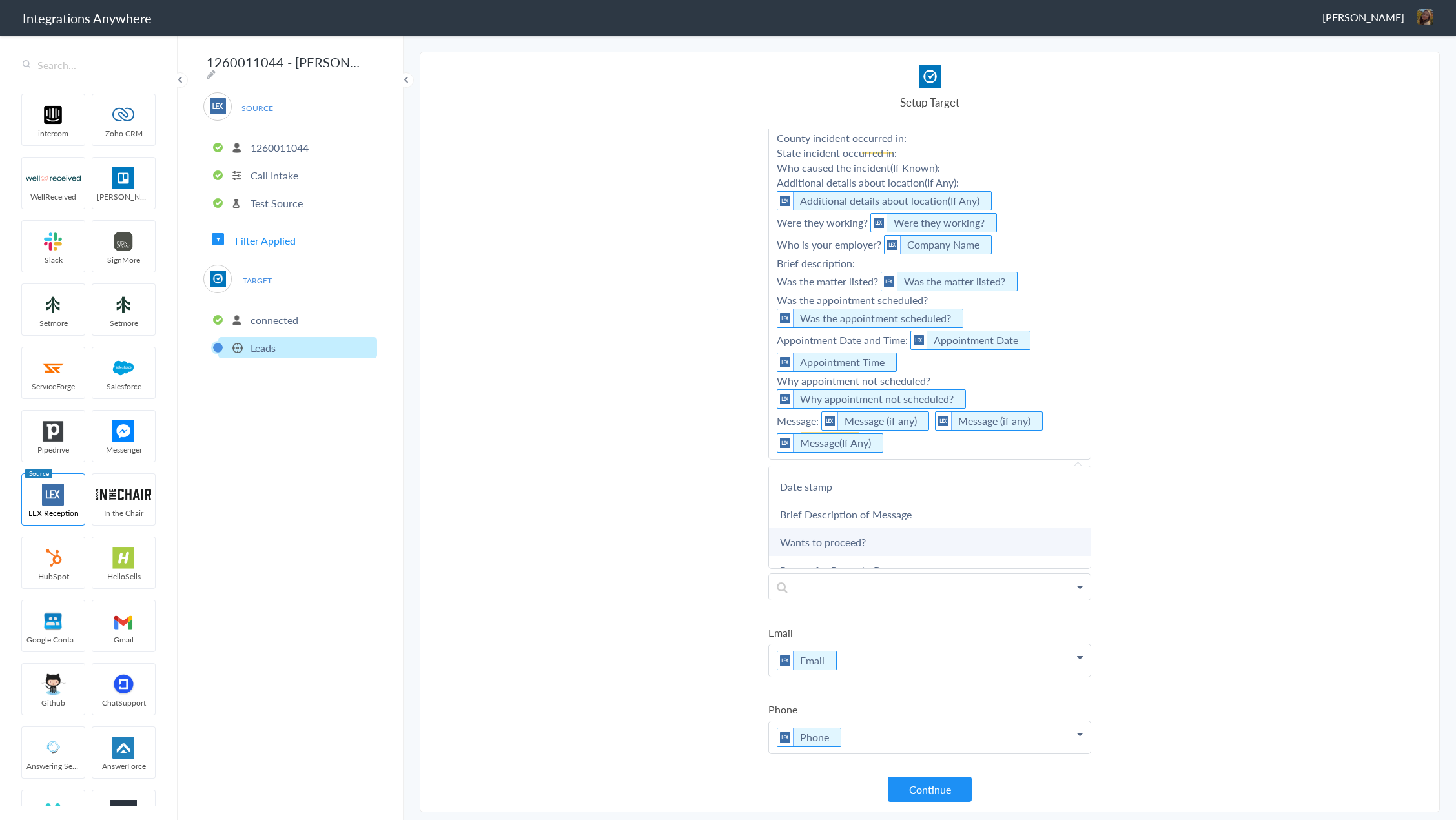
scroll to position [323, 0]
click at [1224, 512] on section "Select Account 1260011044 Rename Delete (6 days ago) 9102210442 Rename Delete (…" at bounding box center [929, 432] width 1020 height 760
click at [885, 514] on p at bounding box center [929, 516] width 321 height 26
click at [836, 561] on link "Referral Source" at bounding box center [929, 554] width 321 height 28
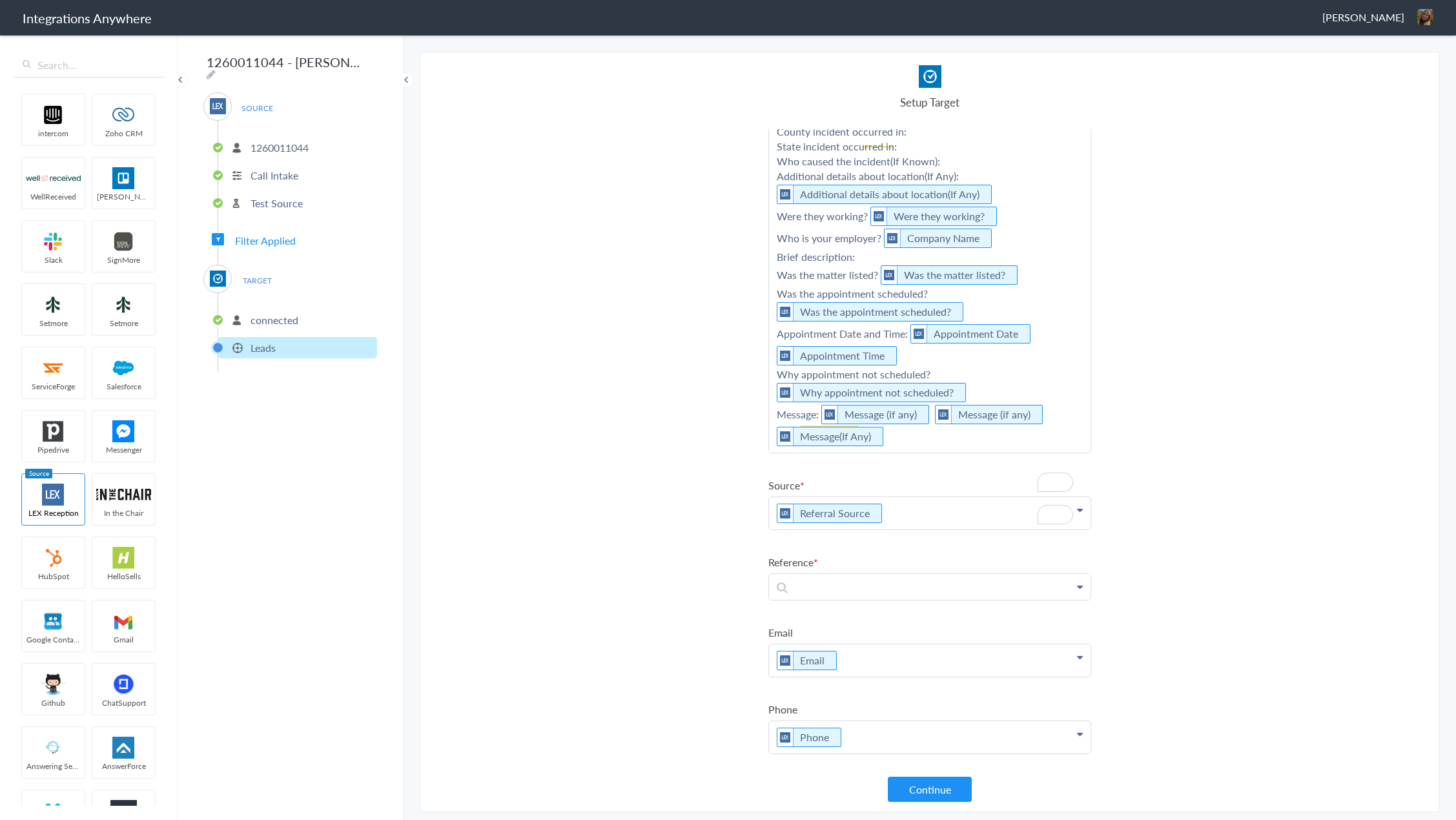
click at [899, 530] on p "Referral Source" at bounding box center [929, 513] width 321 height 33
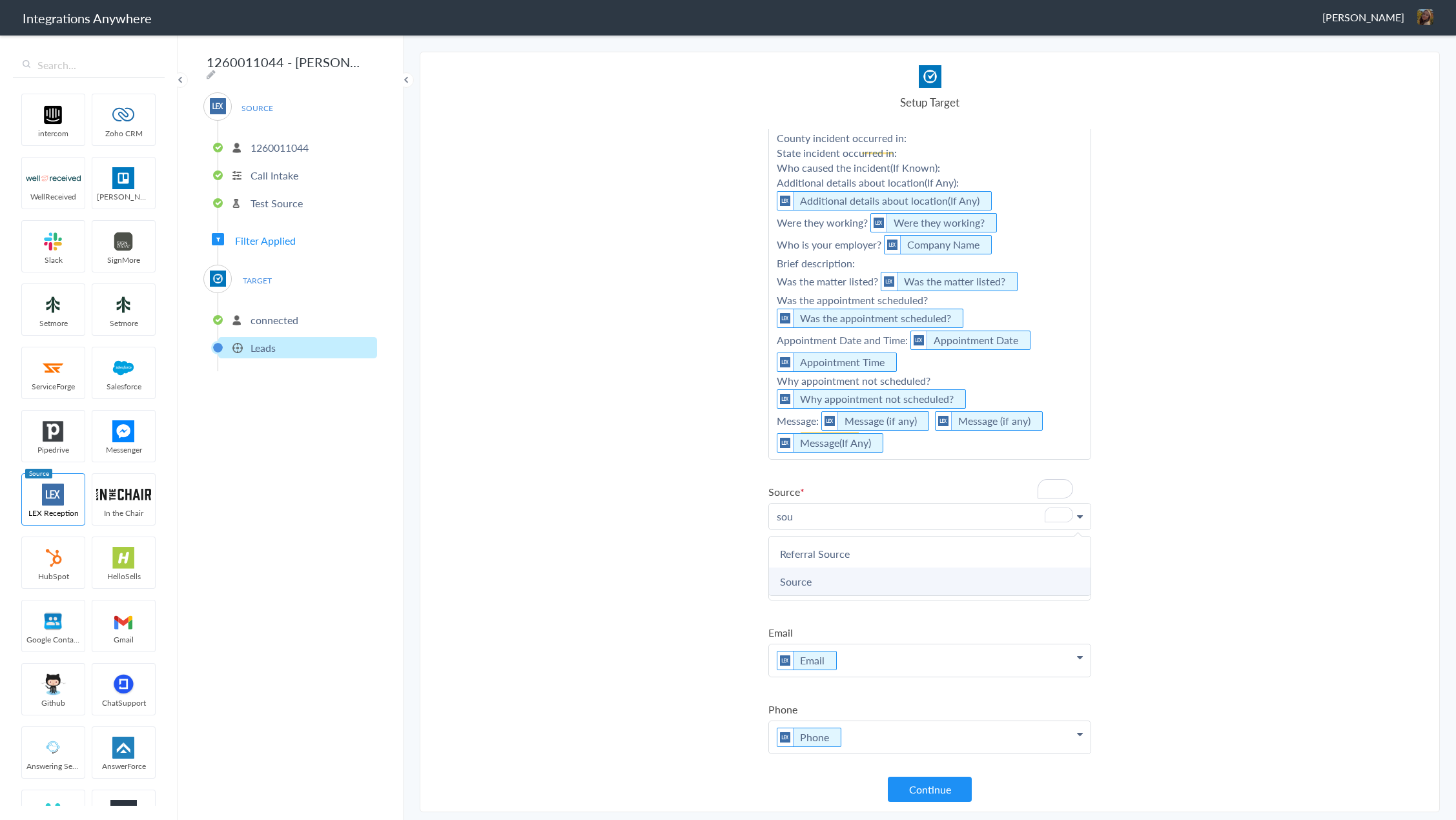
click at [835, 579] on link "Source" at bounding box center [929, 582] width 321 height 28
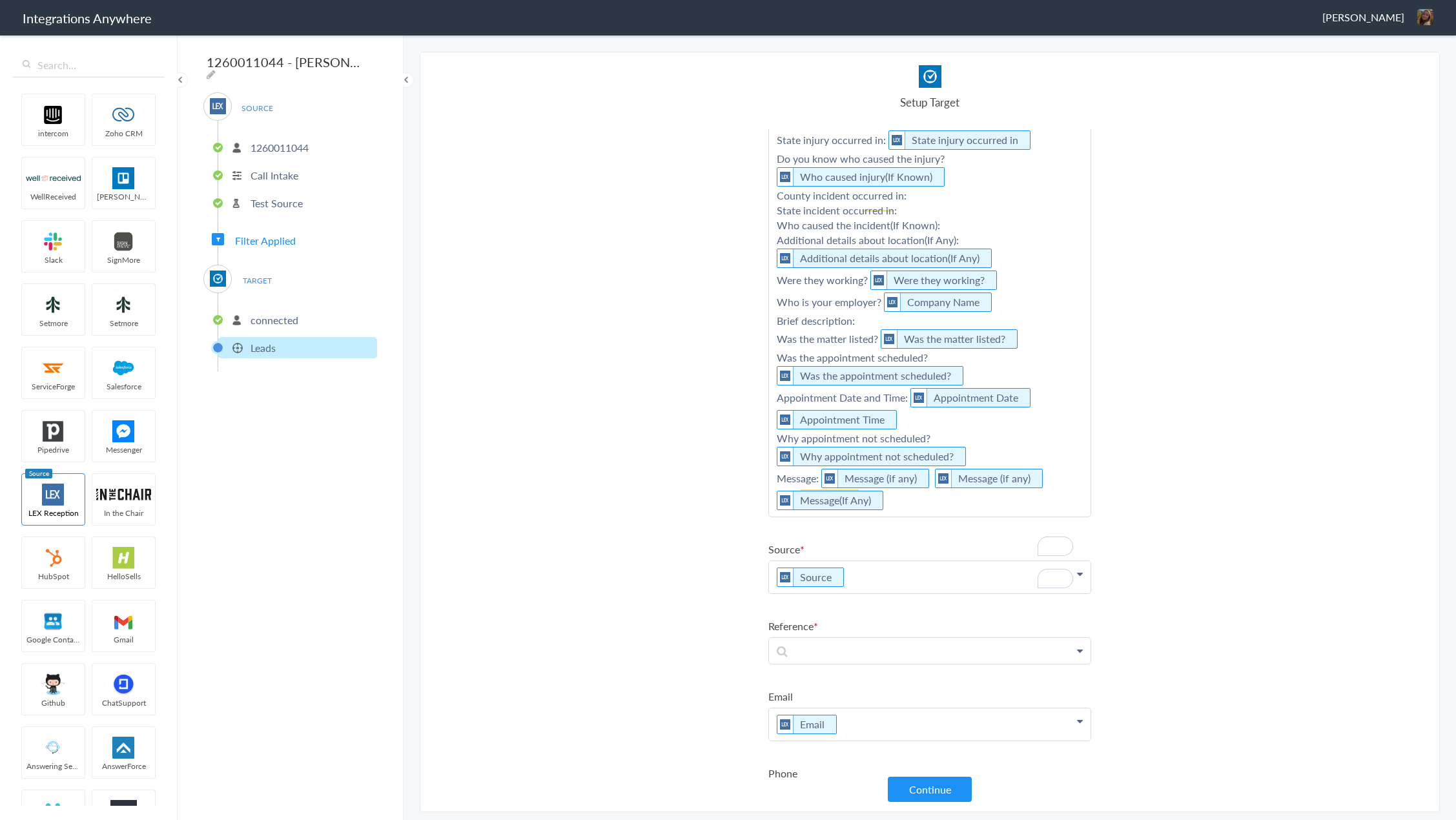
scroll to position [0, 0]
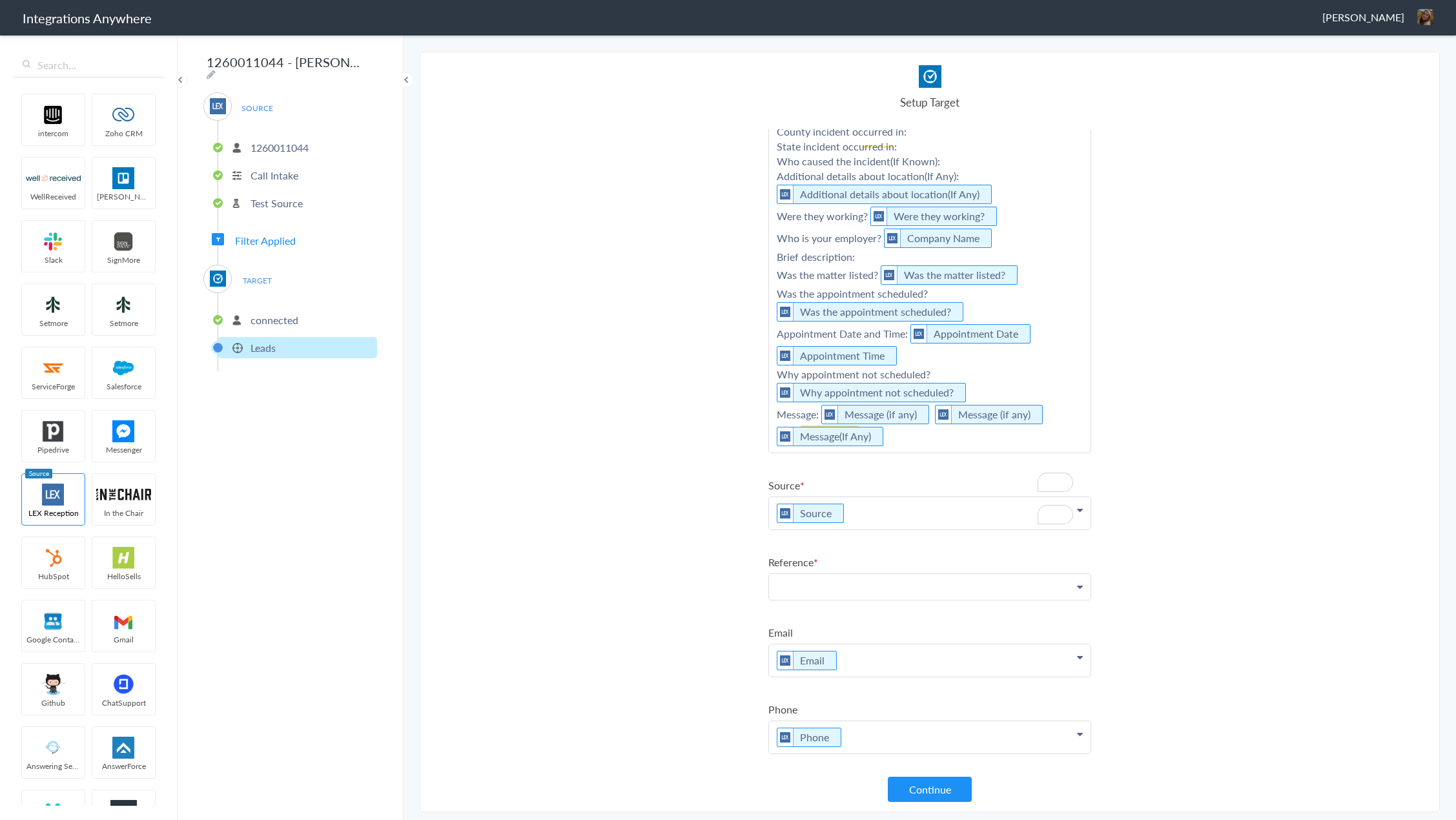
click at [891, 591] on p at bounding box center [929, 586] width 321 height 26
click at [887, 649] on link "Referring URL" at bounding box center [929, 652] width 321 height 28
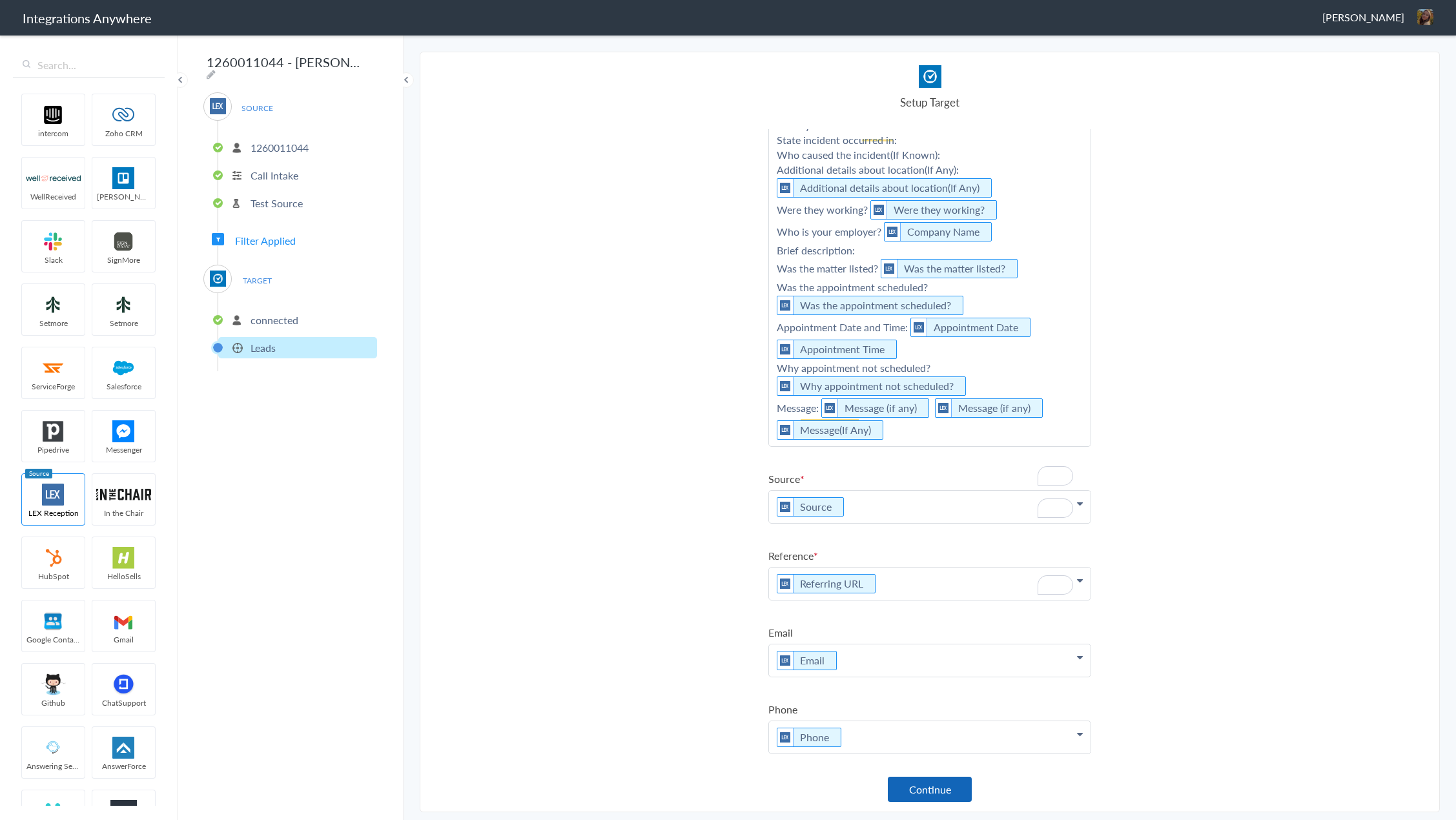
click at [907, 787] on button "Continue" at bounding box center [929, 789] width 84 height 26
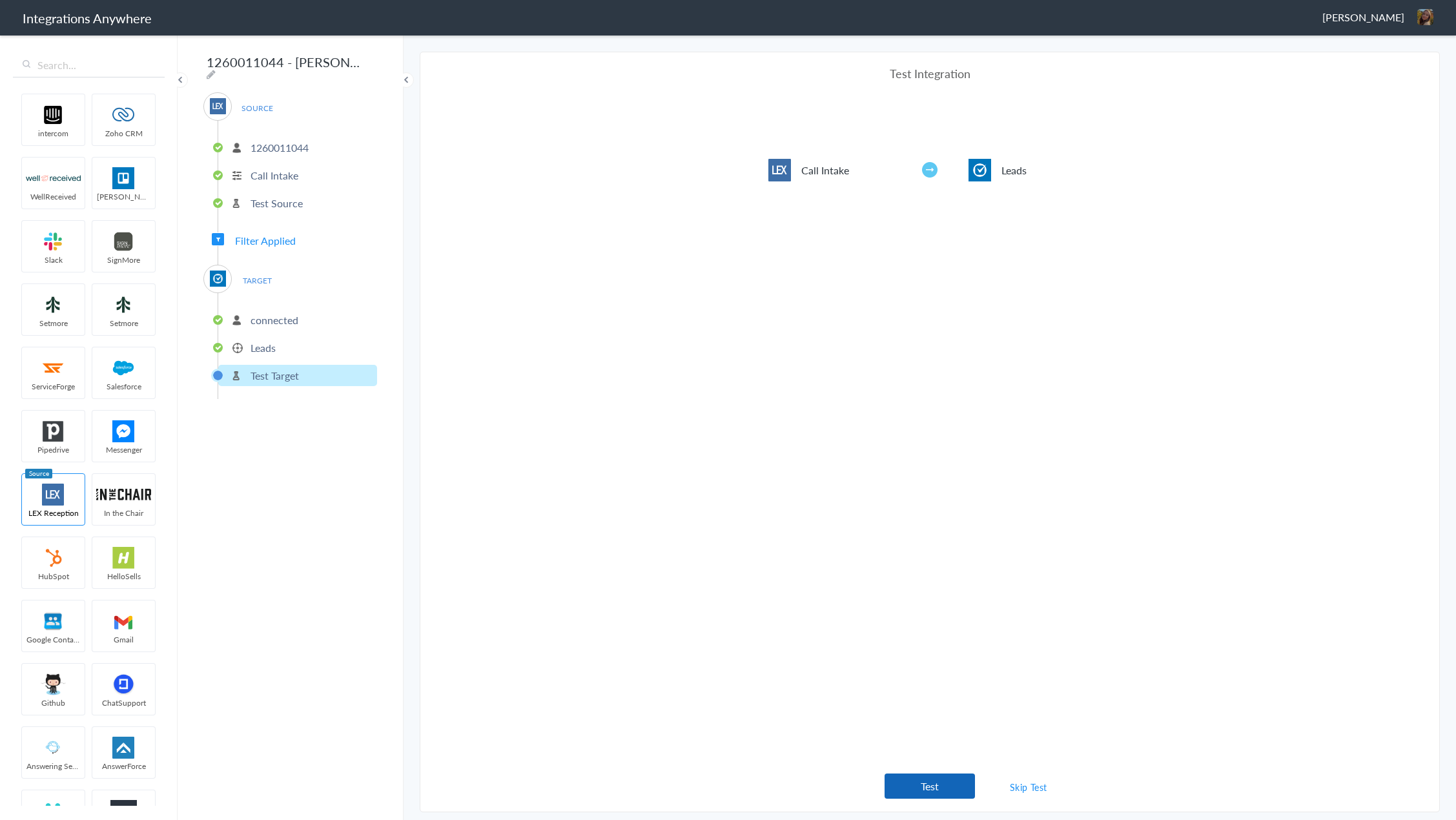
click at [949, 788] on button "Test" at bounding box center [929, 786] width 91 height 26
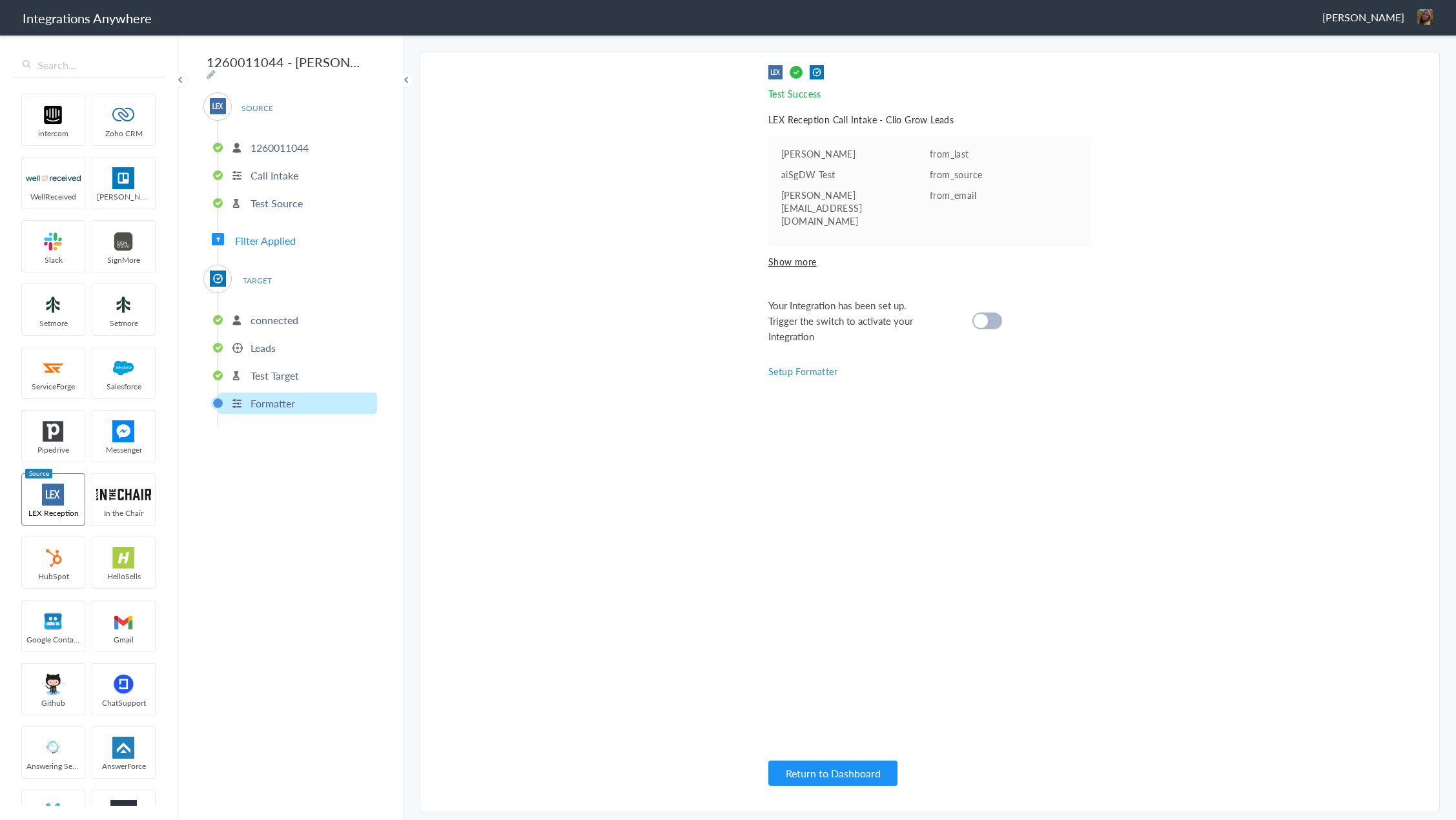
click at [996, 313] on div at bounding box center [987, 321] width 29 height 17
click at [863, 771] on button "Return to Dashboard" at bounding box center [833, 773] width 129 height 26
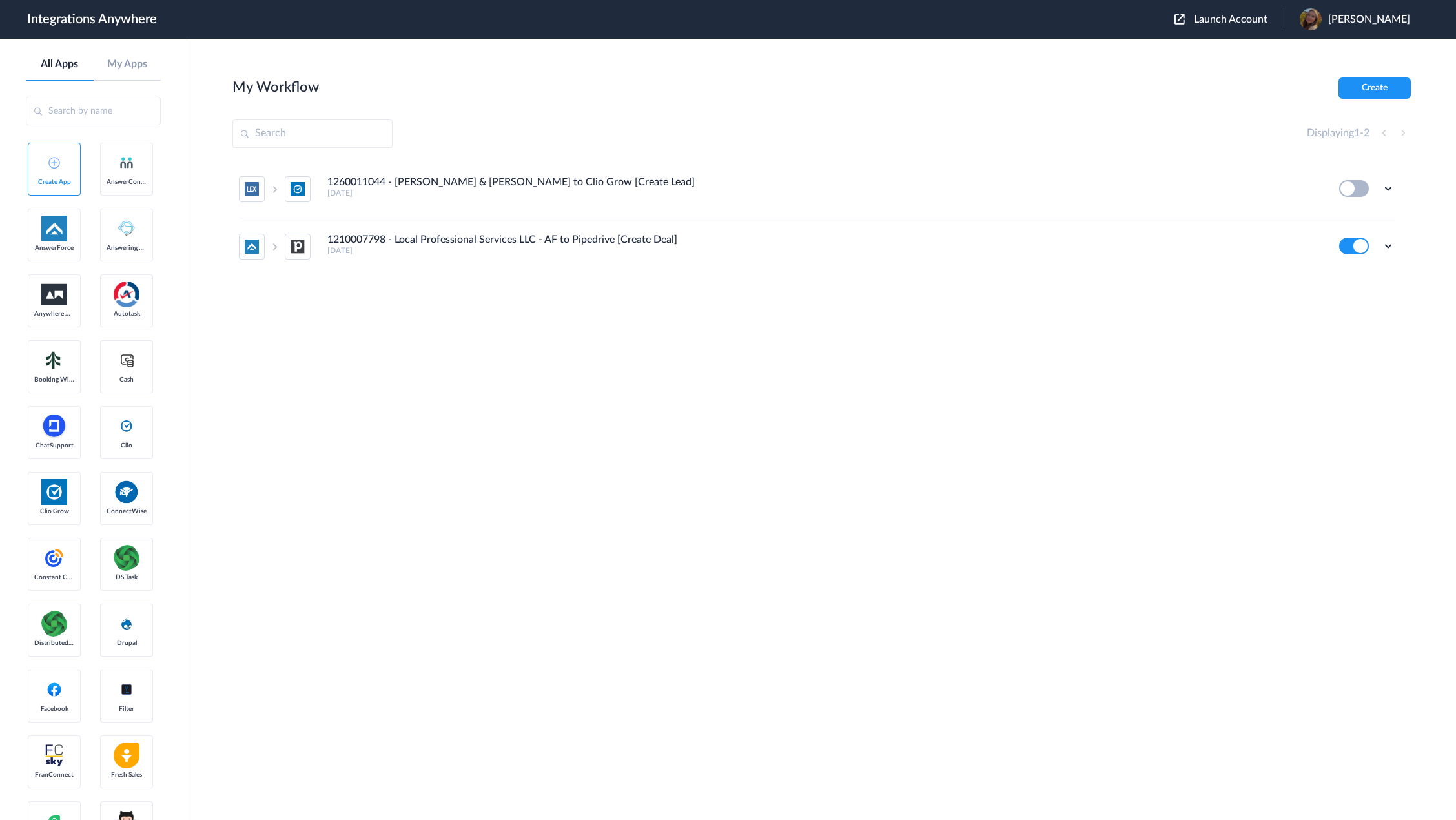
click at [1236, 19] on span "Launch Account" at bounding box center [1231, 19] width 74 height 10
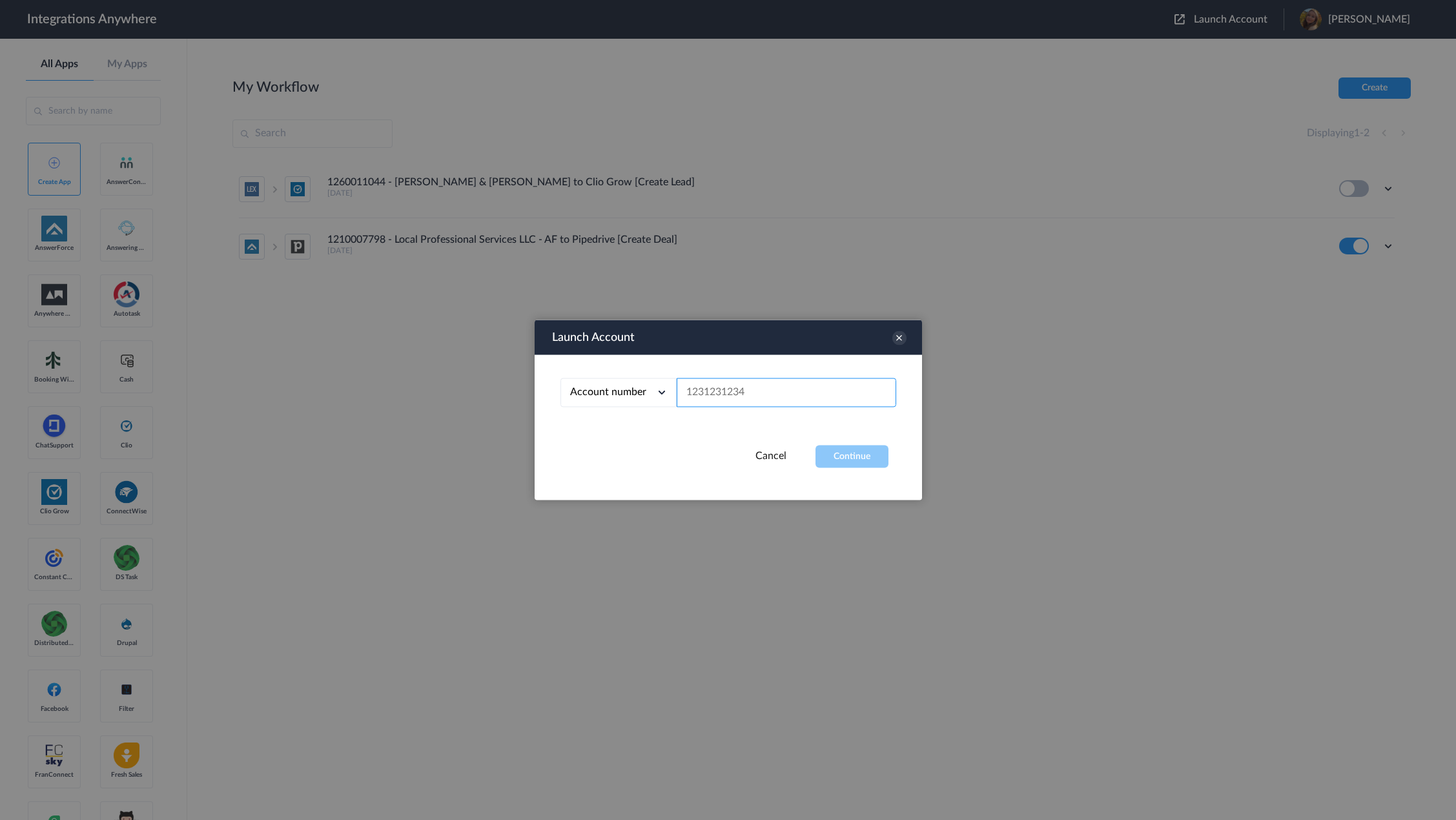
click at [735, 383] on input "text" at bounding box center [786, 393] width 219 height 29
paste input "8662434078"
type input "8662434078"
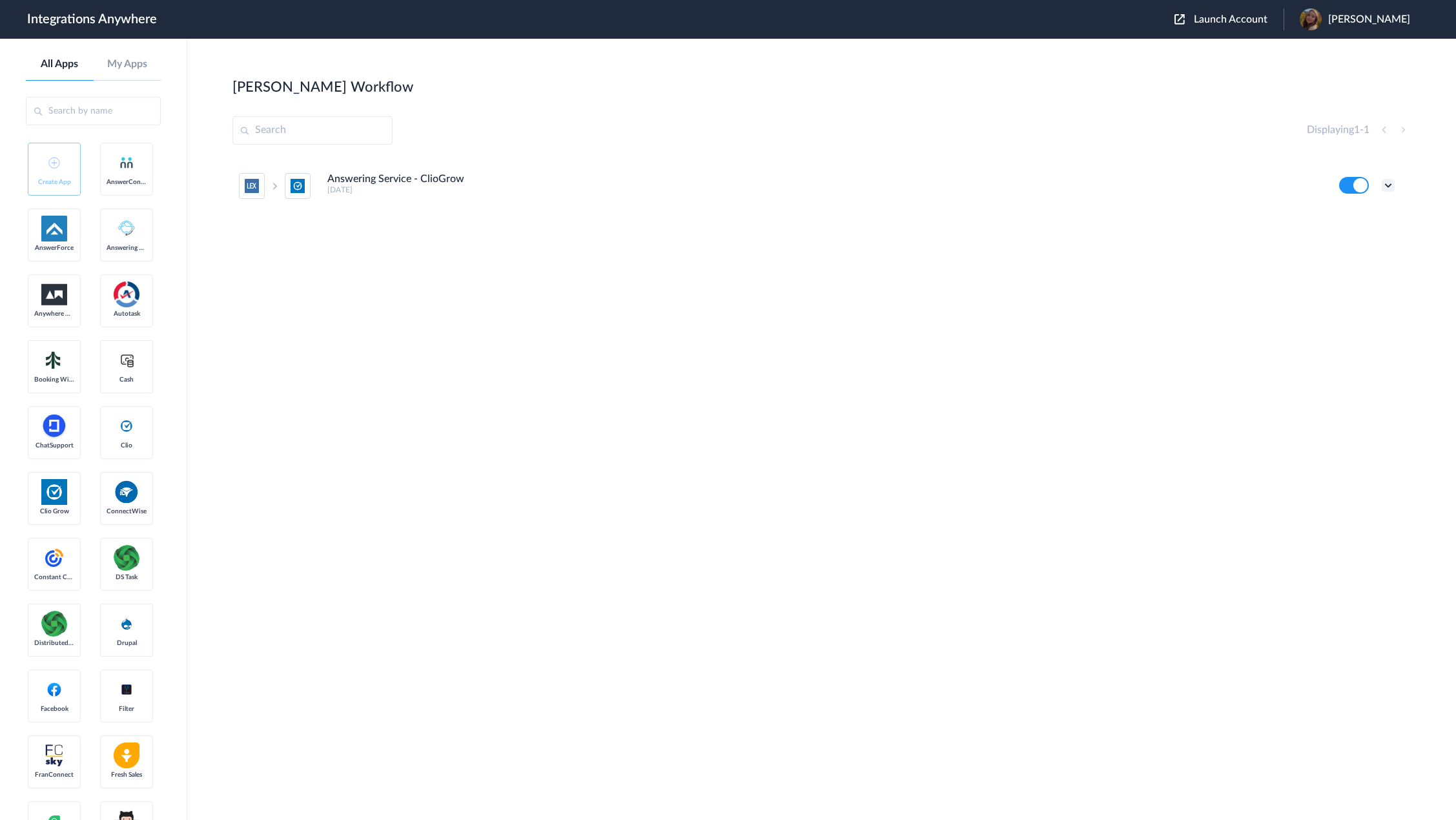
click at [1388, 184] on icon at bounding box center [1388, 185] width 13 height 13
click at [1369, 219] on li "Edit" at bounding box center [1352, 215] width 84 height 24
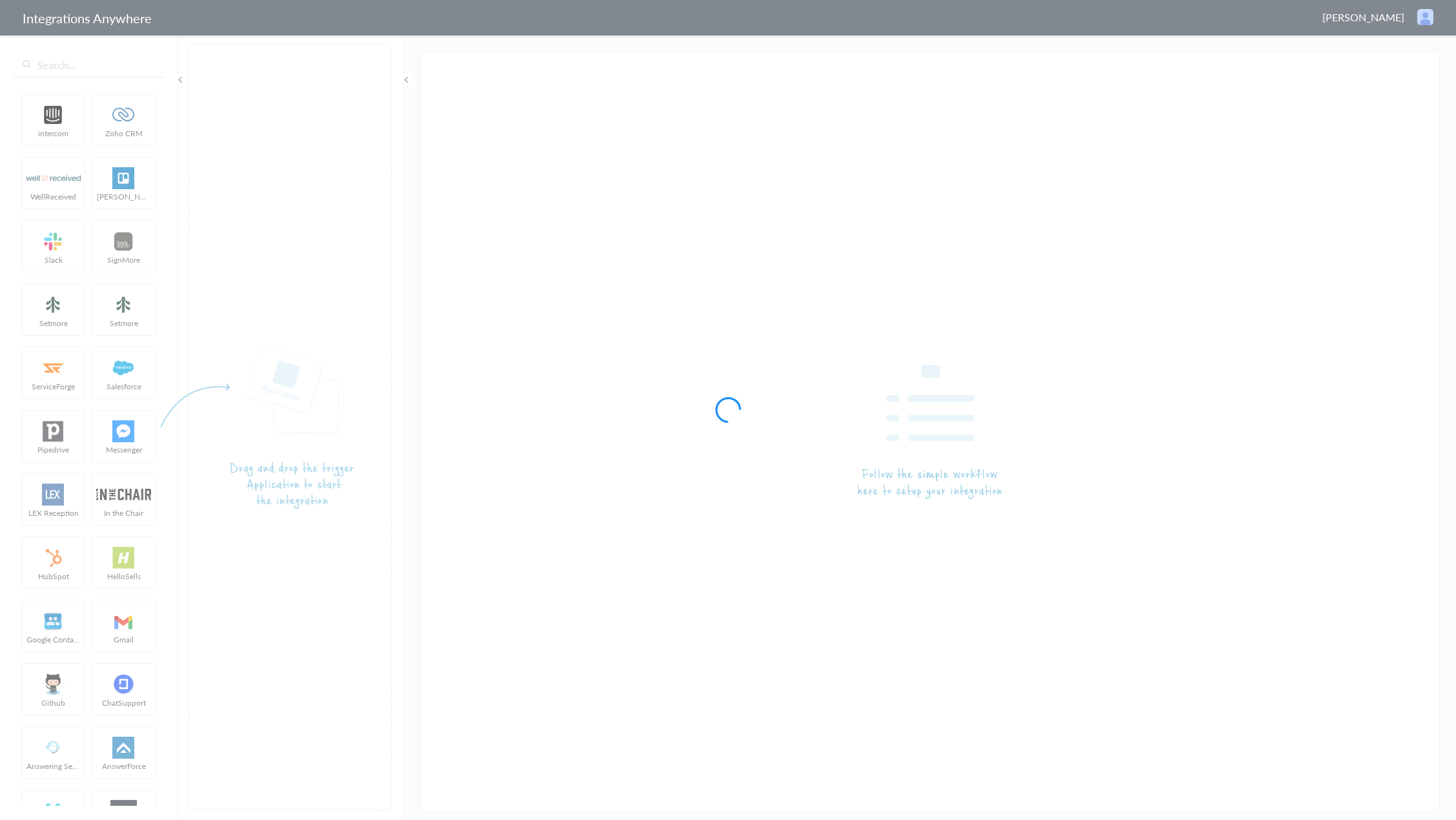
type input "Answering Service - ClioGrow"
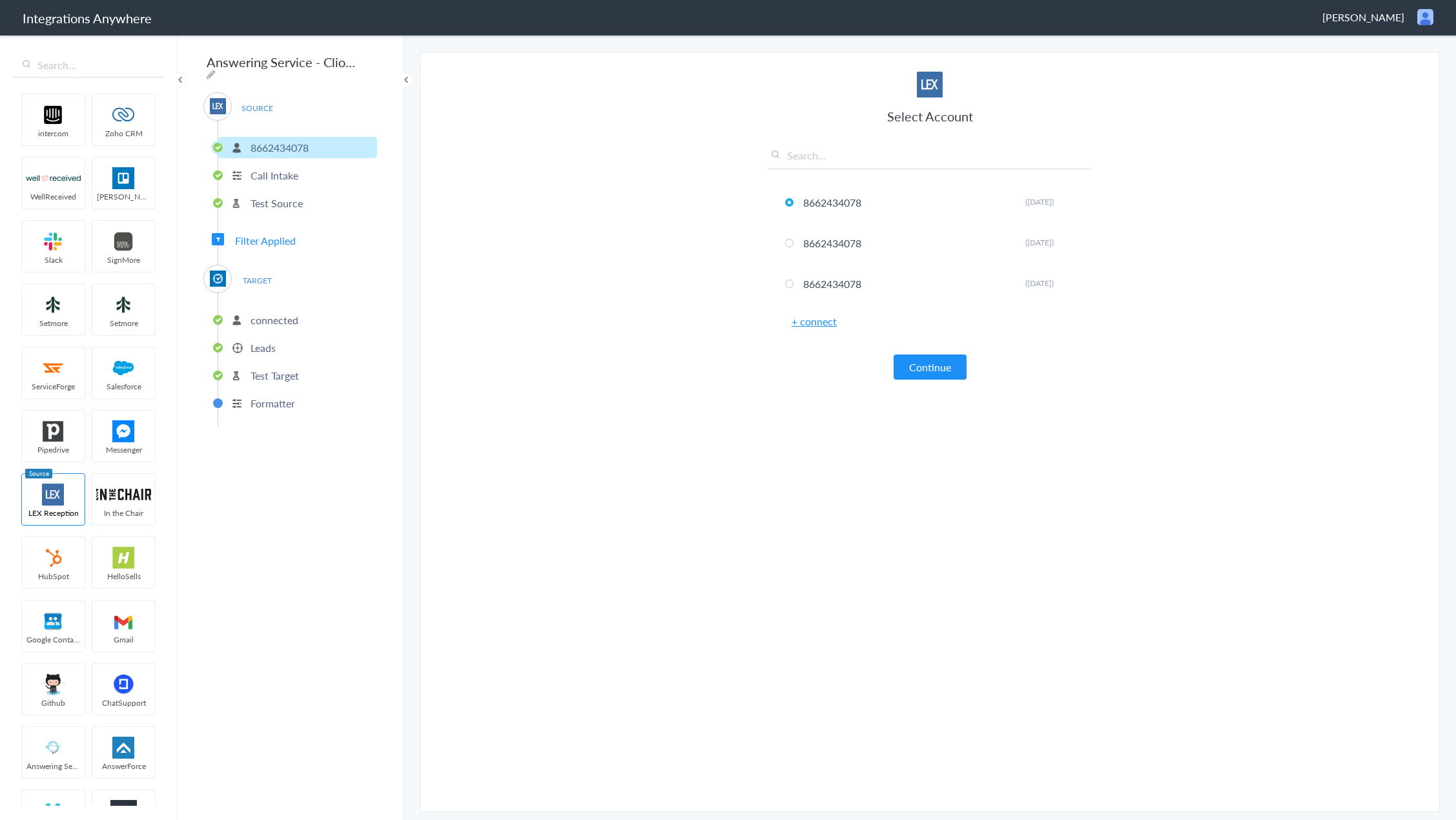
click at [287, 169] on p "Call Intake" at bounding box center [274, 175] width 48 height 15
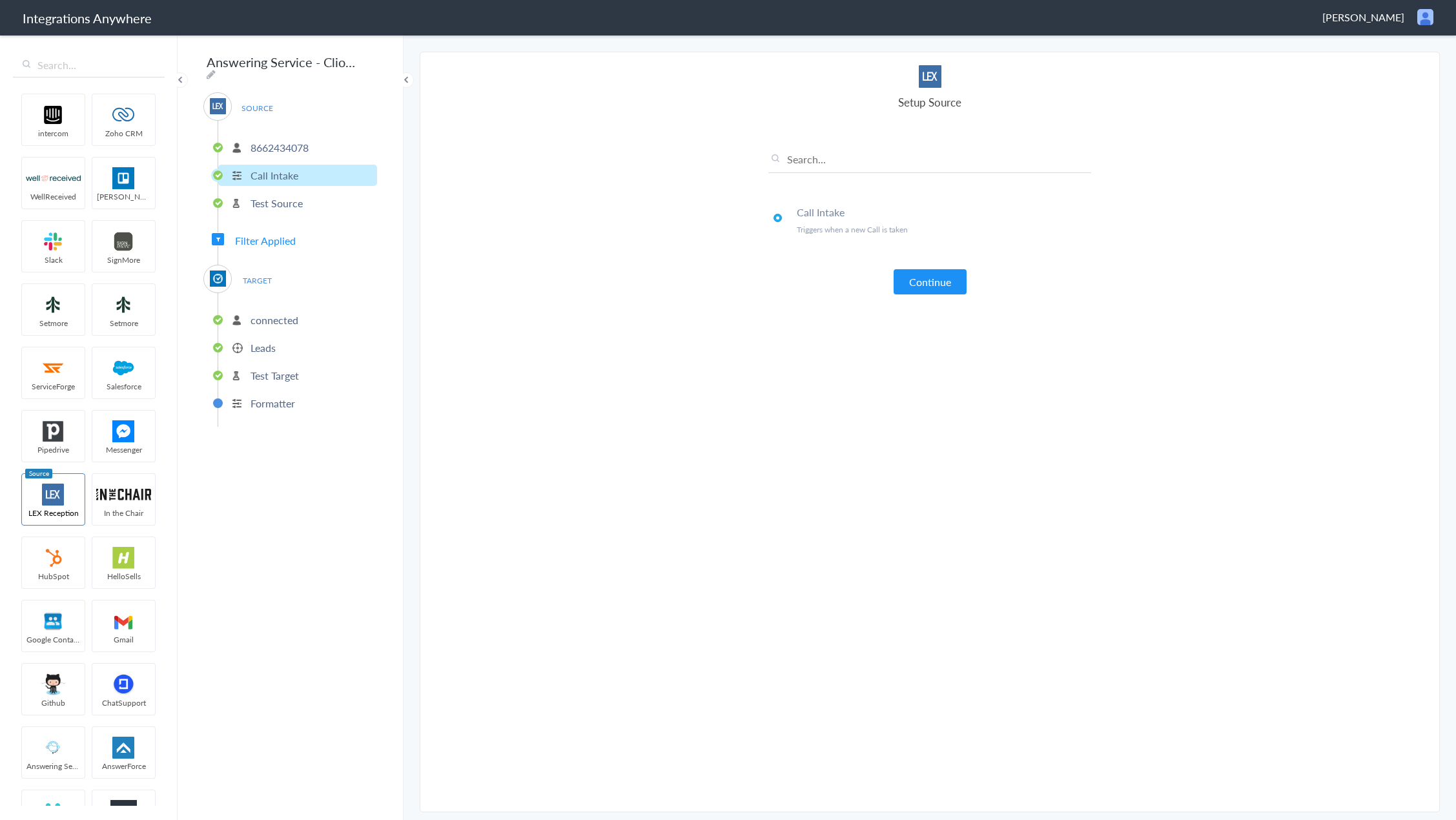
click at [316, 203] on li "Test Source" at bounding box center [297, 203] width 159 height 22
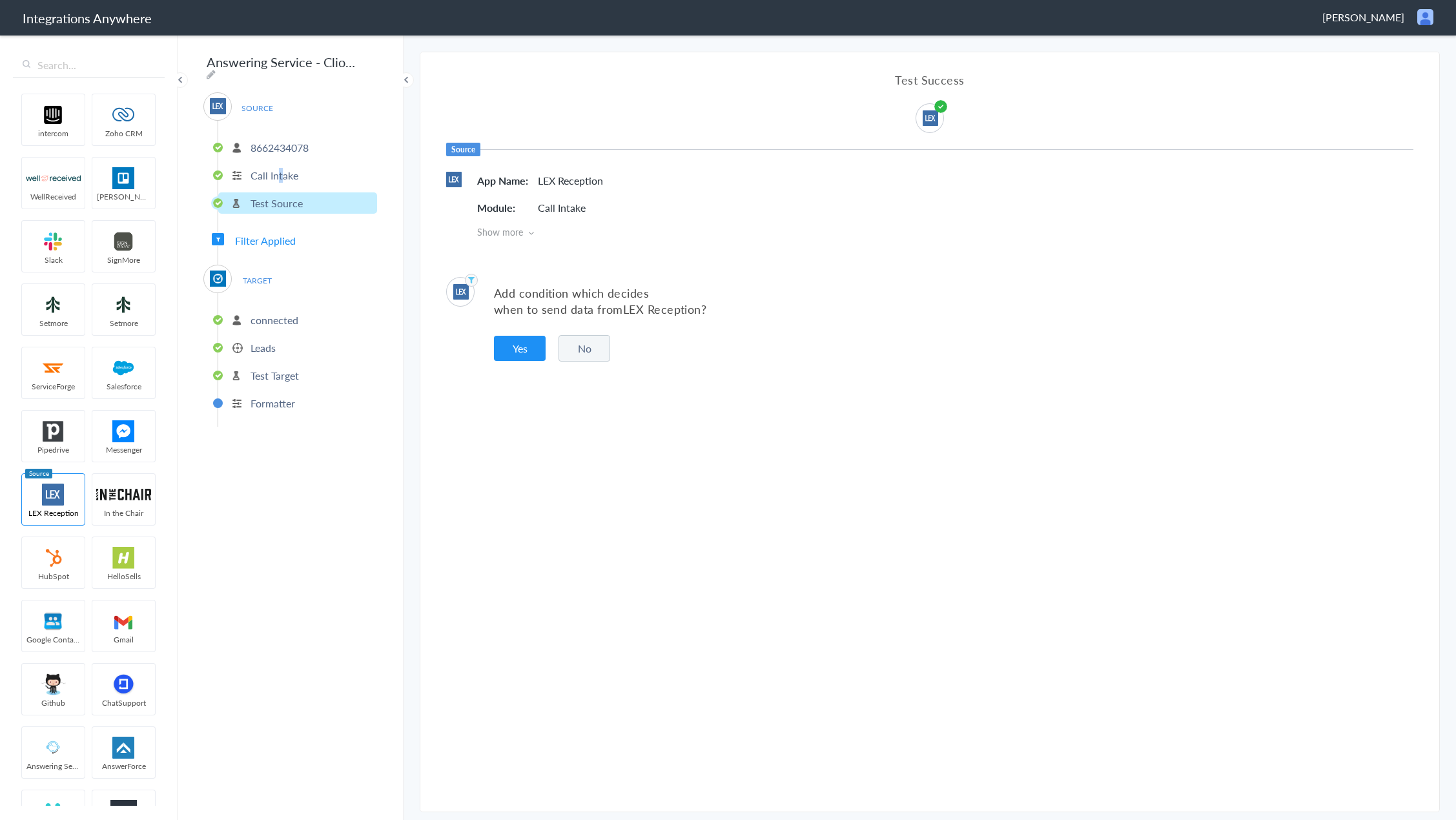
click at [280, 175] on p "Call Intake" at bounding box center [274, 175] width 48 height 15
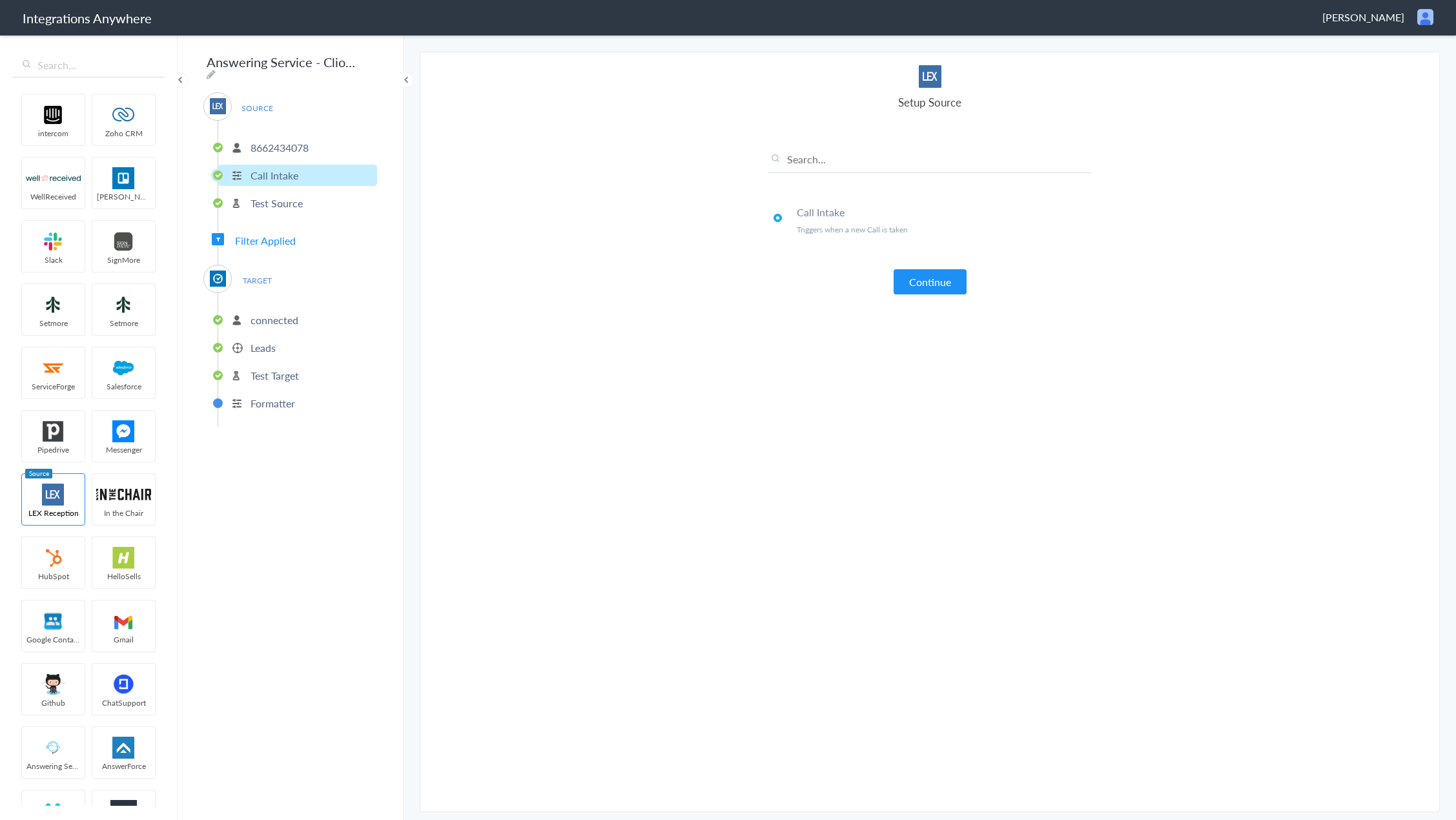
click at [309, 201] on li "Test Source" at bounding box center [297, 203] width 159 height 22
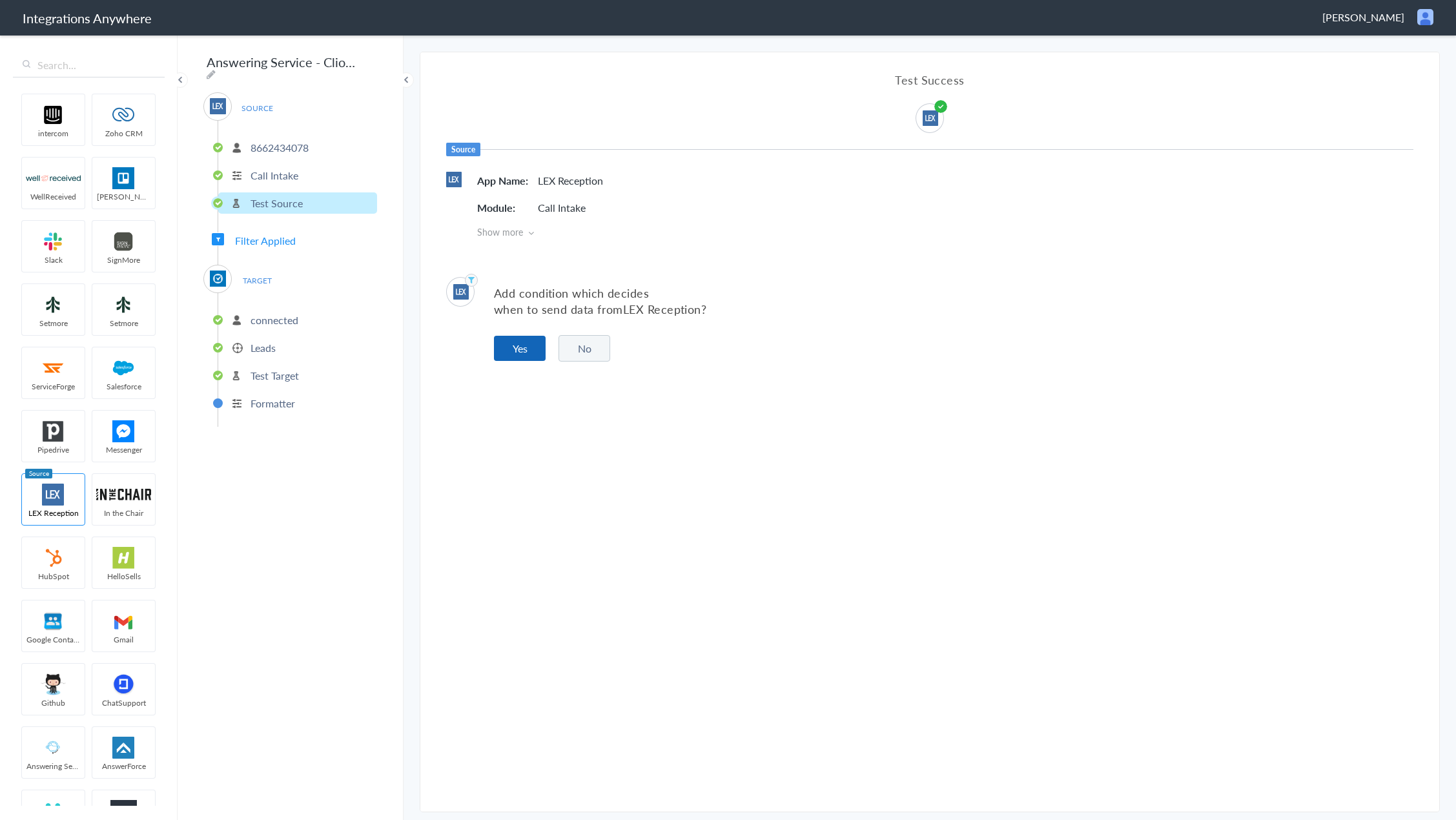
click at [503, 355] on button "Yes" at bounding box center [520, 348] width 52 height 26
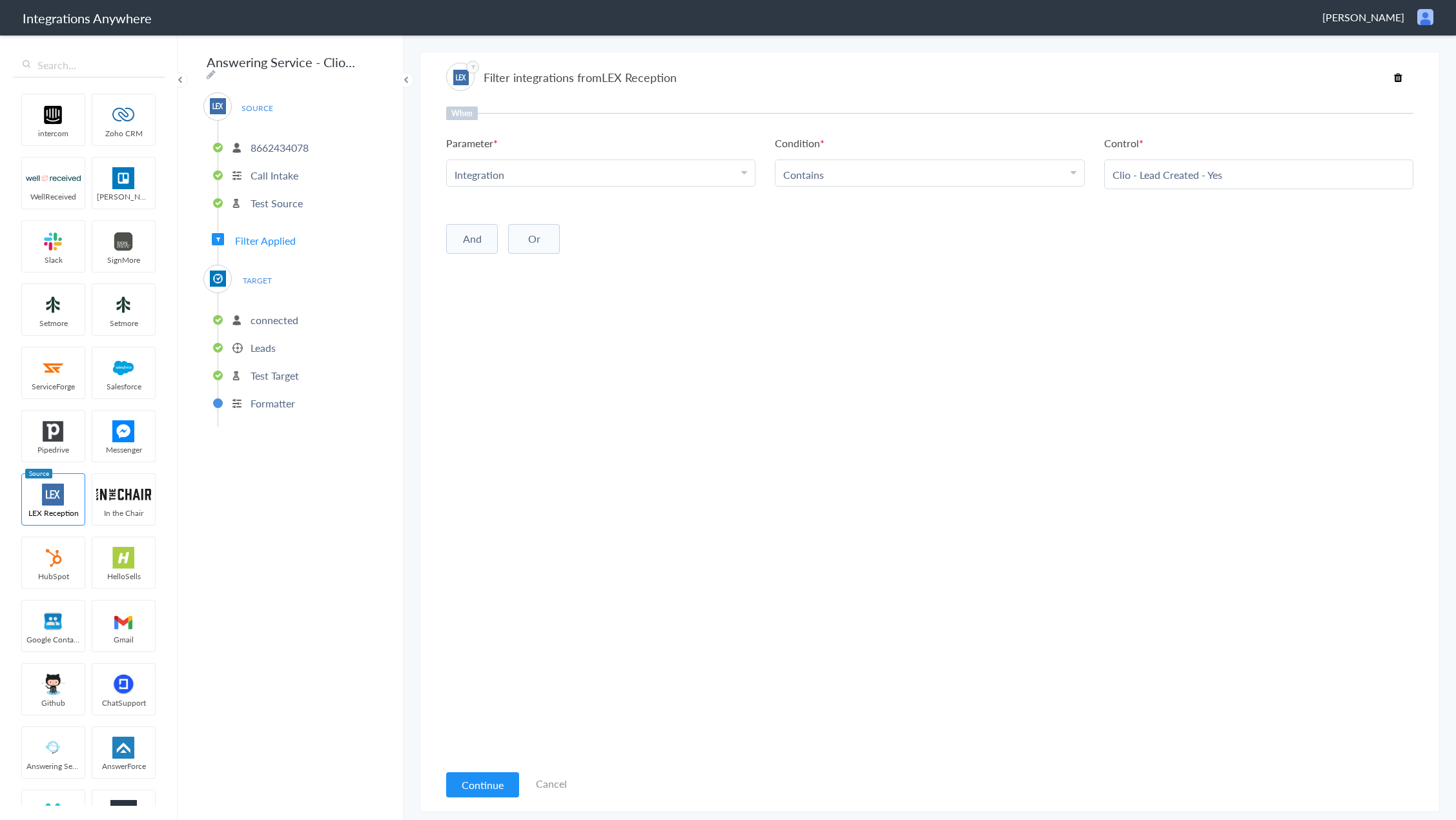
drag, startPoint x: 1210, startPoint y: 174, endPoint x: 1106, endPoint y: 173, distance: 104.0
click at [1106, 173] on div "Clio - Lead Created - Yes" at bounding box center [1259, 174] width 309 height 29
drag, startPoint x: 1110, startPoint y: 170, endPoint x: 1241, endPoint y: 177, distance: 131.2
click at [1241, 177] on div "Clio - Lead Created - Yes" at bounding box center [1259, 174] width 309 height 29
drag, startPoint x: 1234, startPoint y: 177, endPoint x: 1099, endPoint y: 173, distance: 135.1
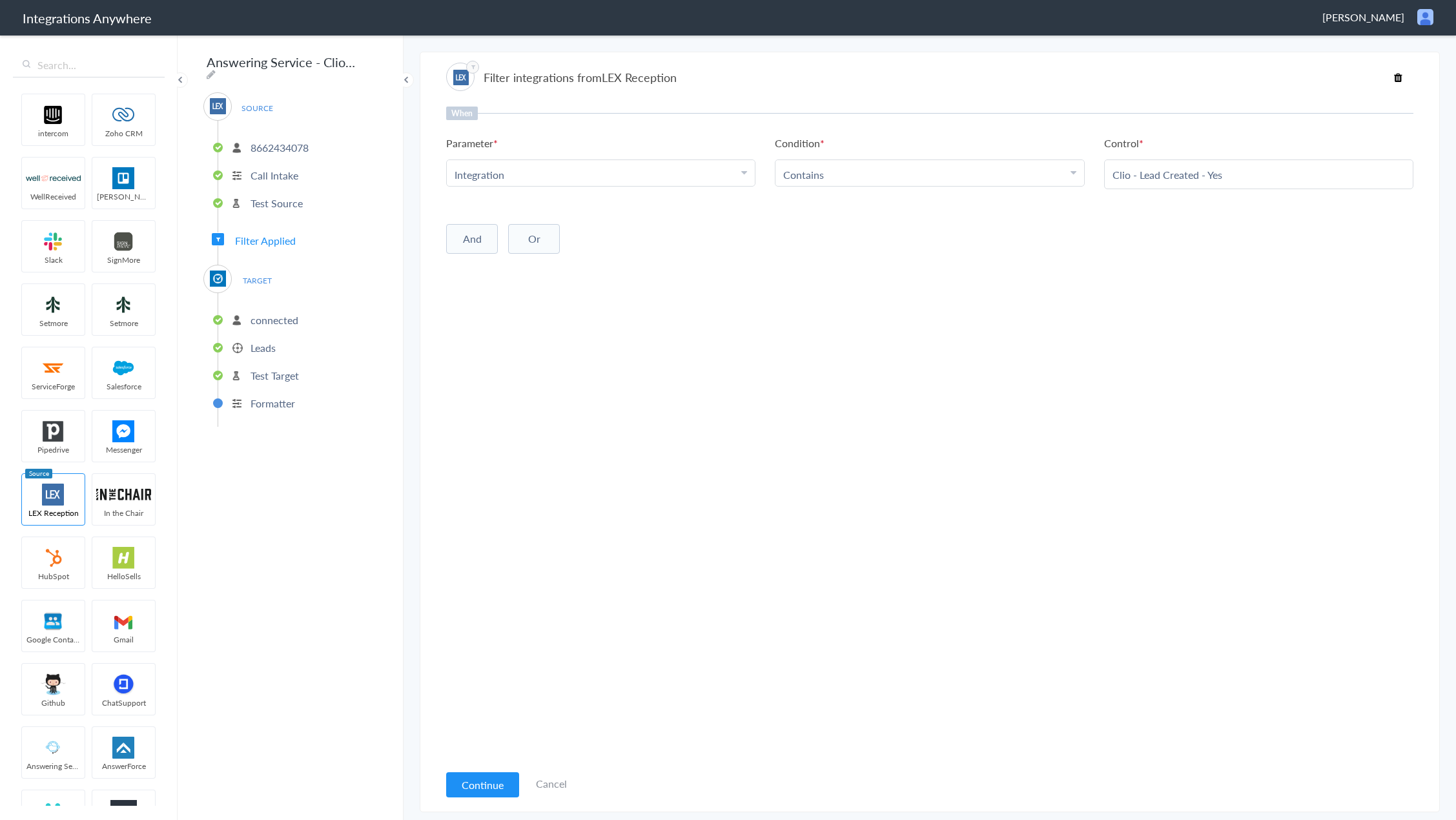
click at [1099, 173] on ul "Parameter Choose Parameter Integration First Name Last Name Email Phone Company…" at bounding box center [929, 162] width 967 height 53
click at [258, 342] on p "Leads" at bounding box center [263, 347] width 26 height 15
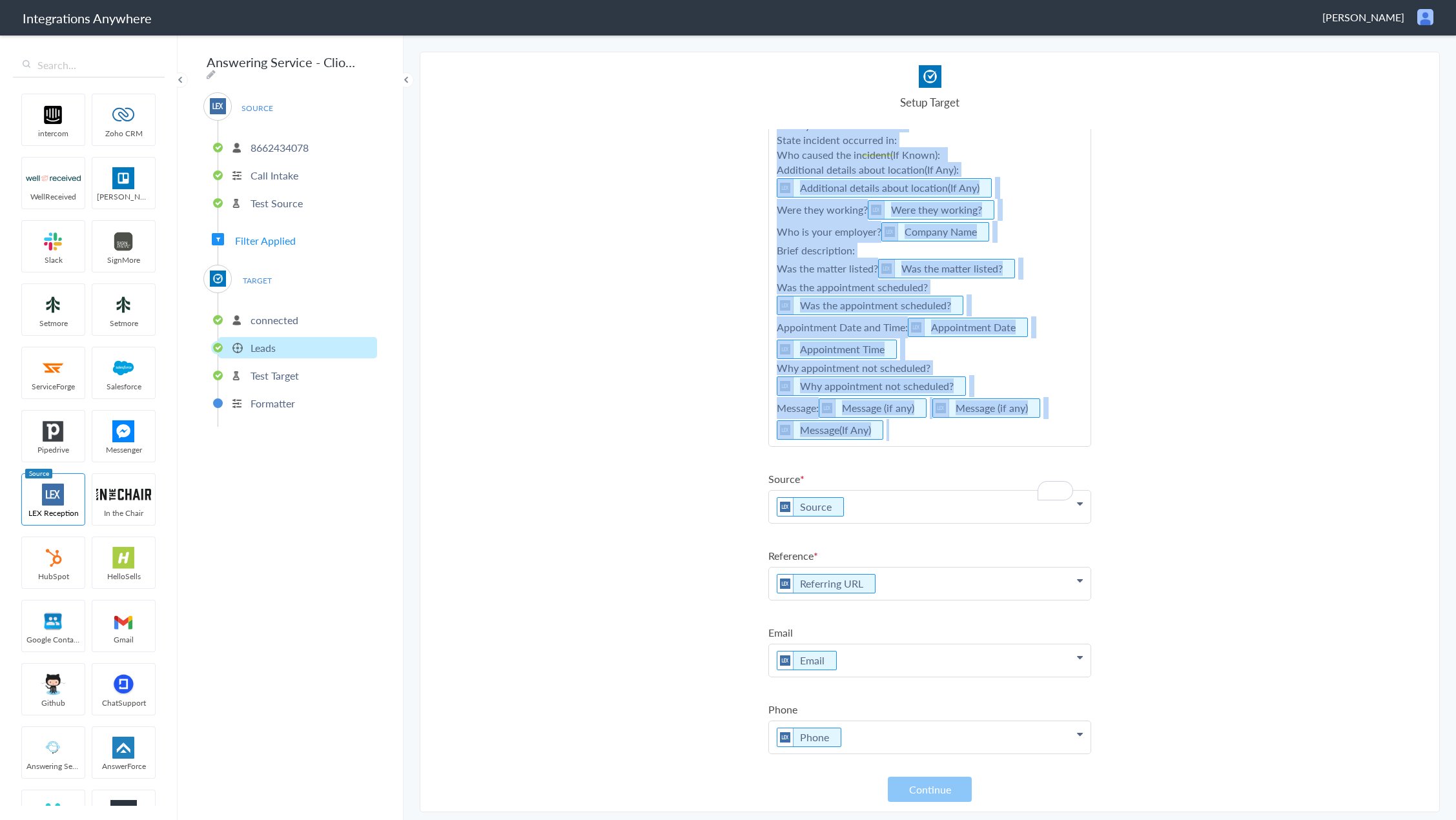
scroll to position [726, 0]
drag, startPoint x: 774, startPoint y: 317, endPoint x: 916, endPoint y: 428, distance: 180.2
click at [916, 428] on p "Referral Source: Referral Source Case Type : Case Type Type of Case Callers Cou…" at bounding box center [929, 41] width 321 height 810
copy p "Referral Source: Referral Source Case Type : Case Type Type of Case Callers Cou…"
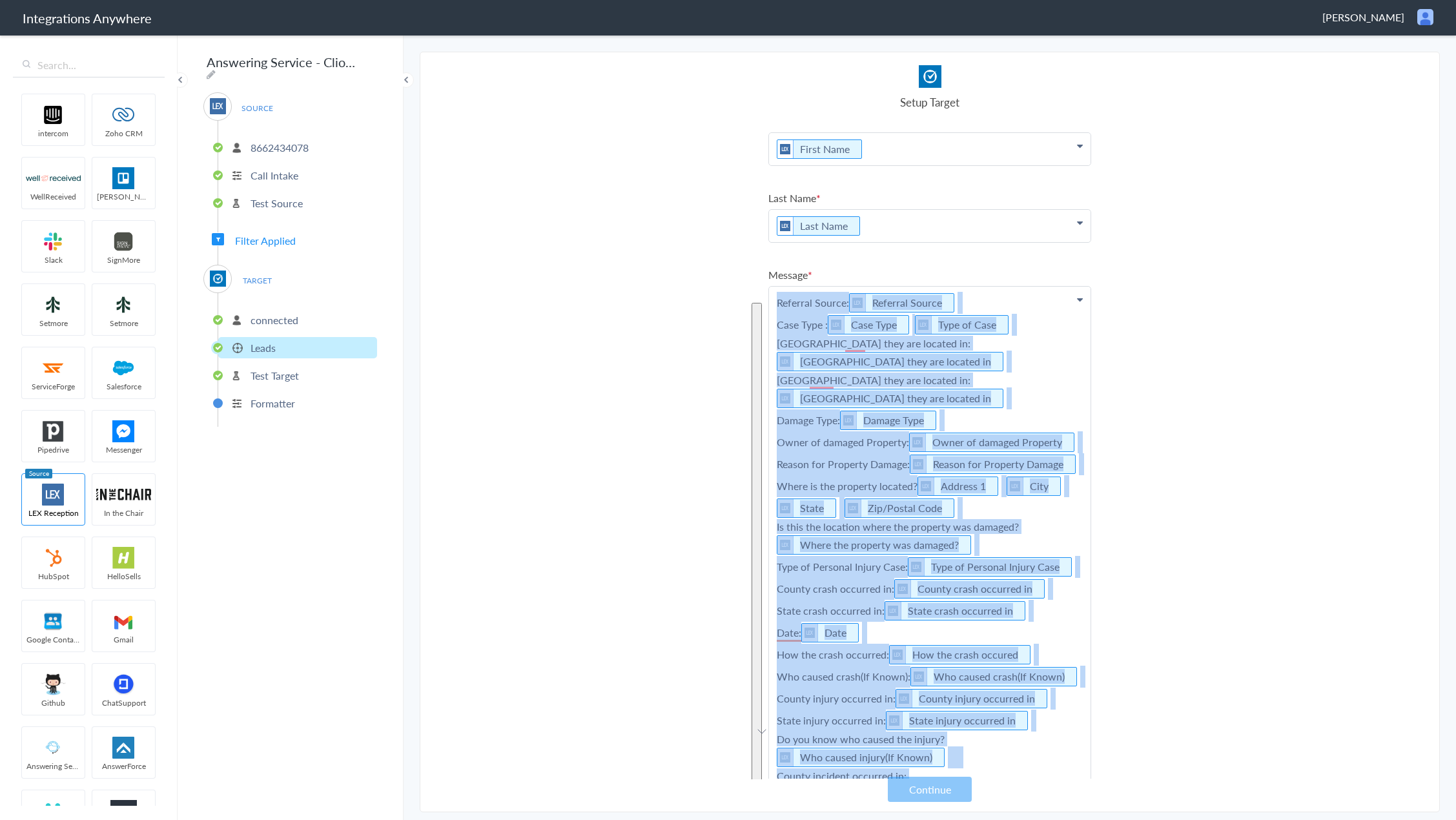
scroll to position [15, 0]
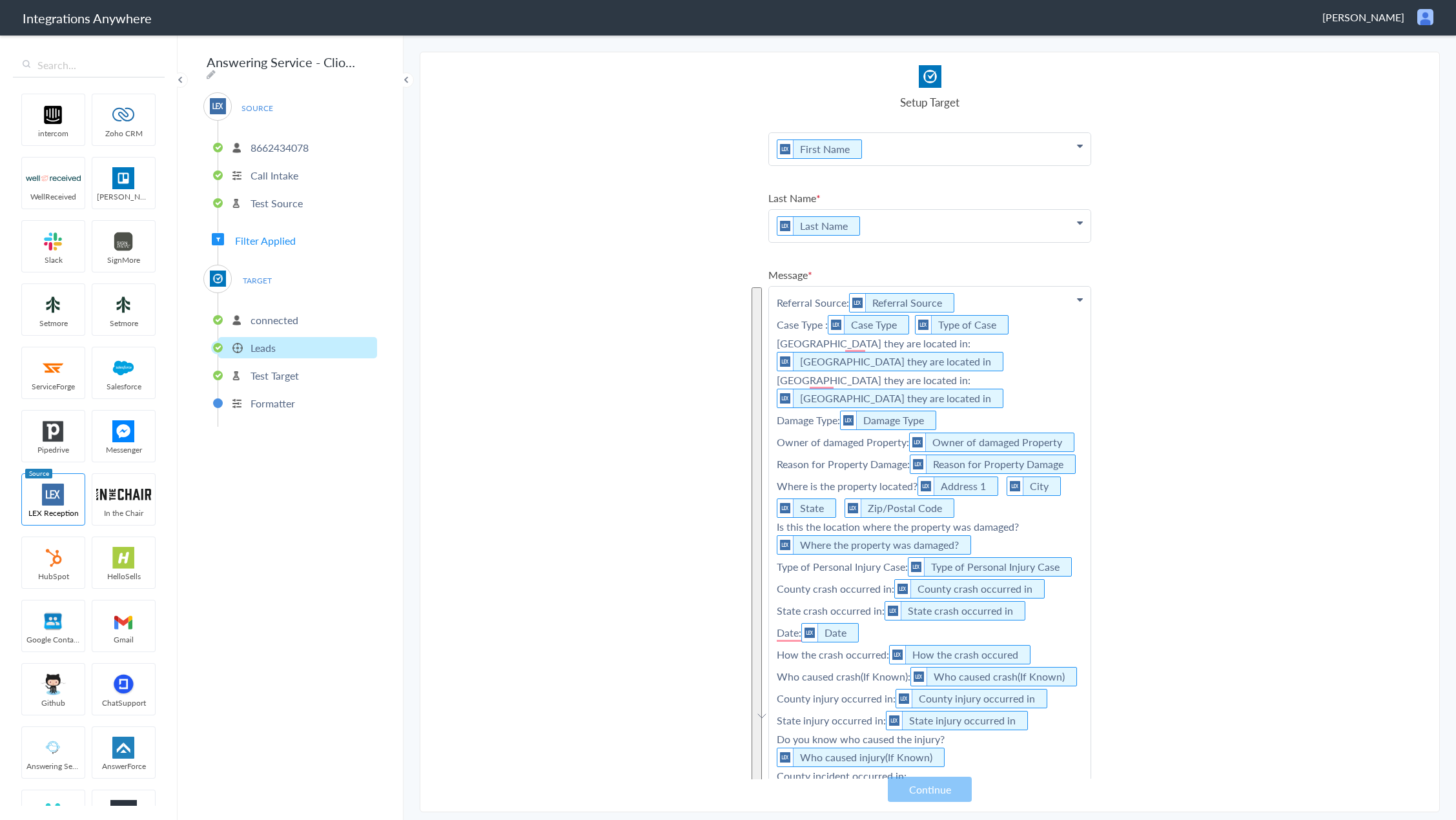
click at [1216, 406] on section "Select Account 8662434078 Rename Delete (7 months ago) 8662434078 Rename Delete…" at bounding box center [929, 432] width 1020 height 760
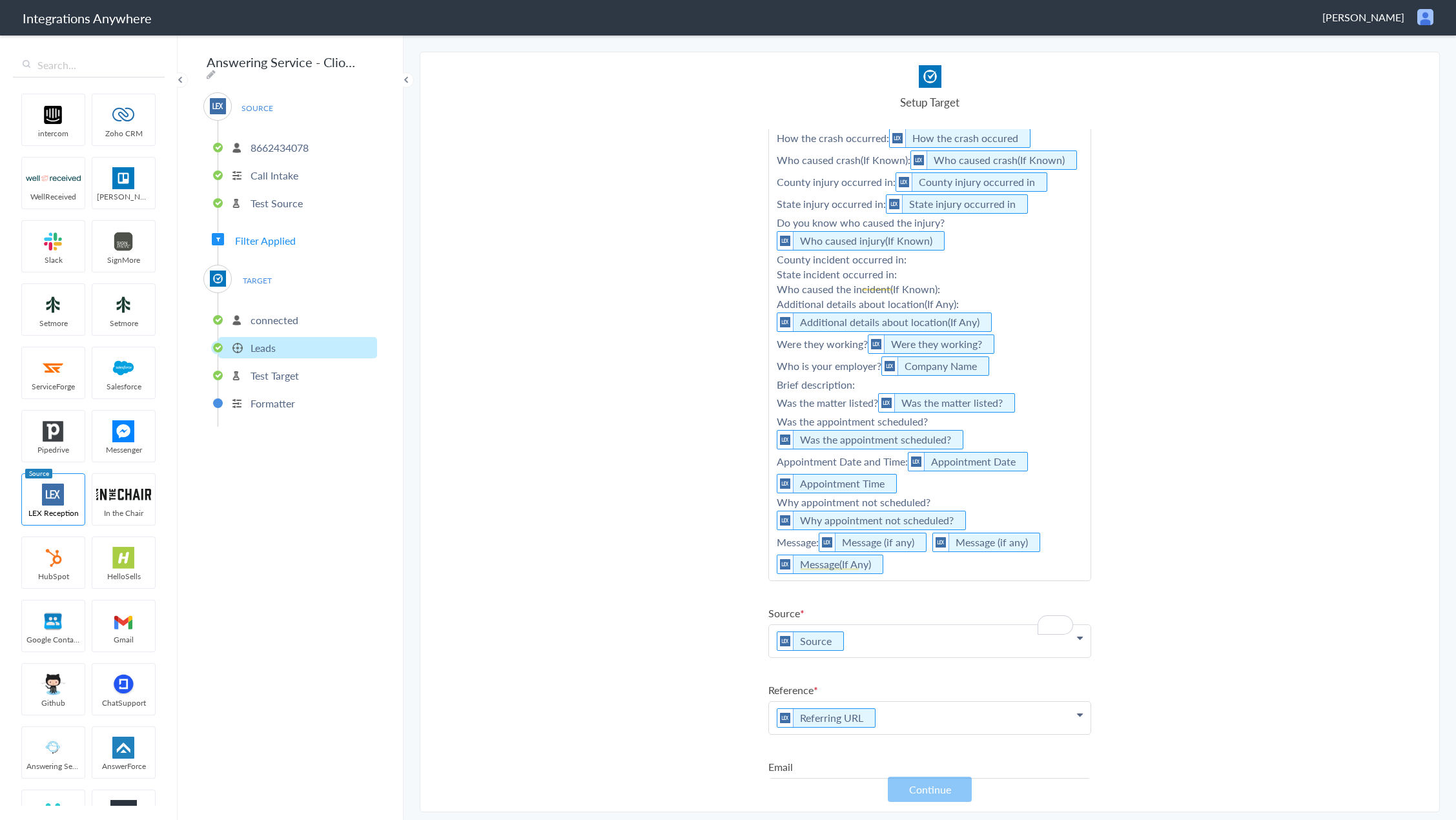
scroll to position [532, 0]
